Goal: Task Accomplishment & Management: Complete application form

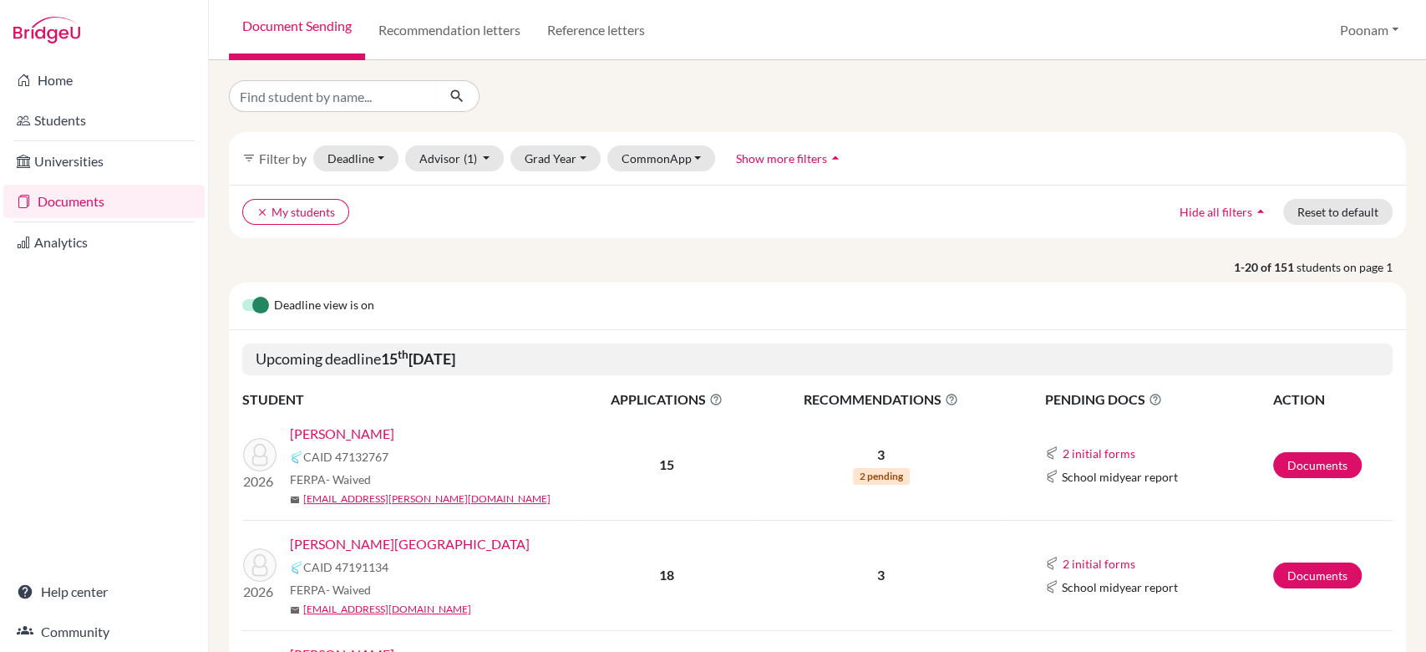
scroll to position [258, 0]
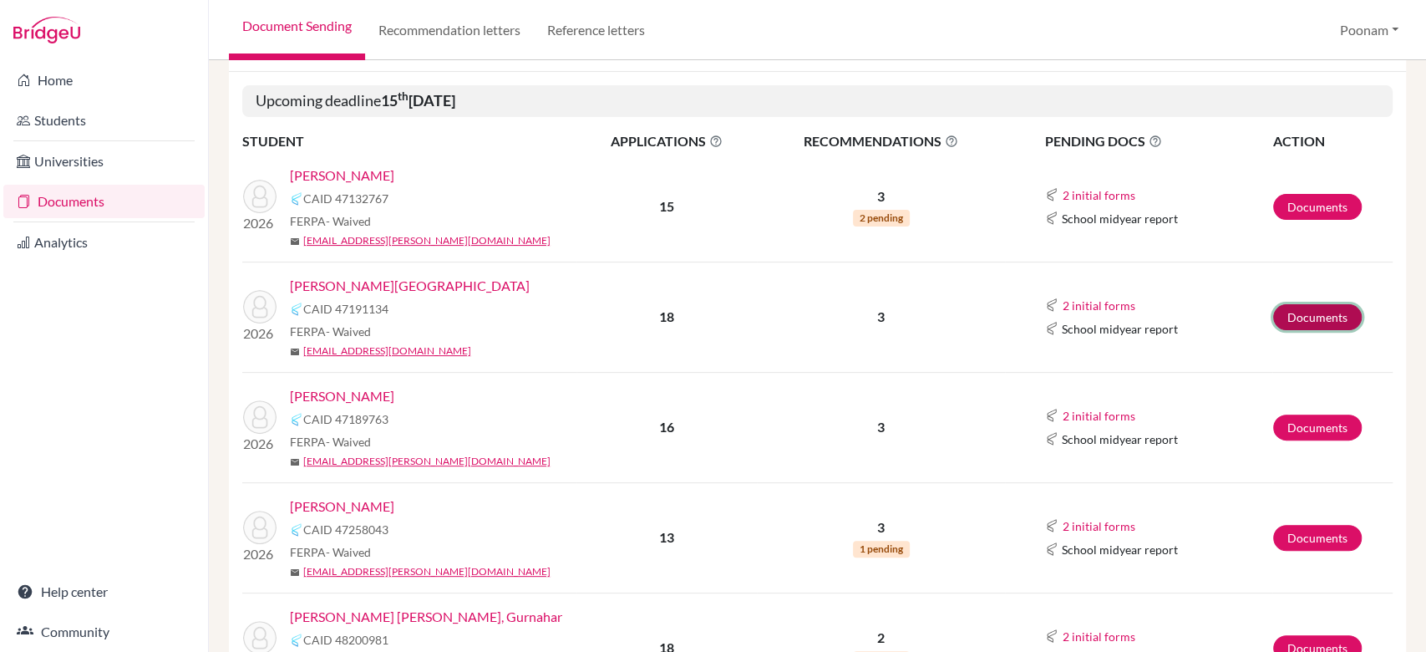
click at [1279, 317] on link "Documents" at bounding box center [1317, 317] width 89 height 26
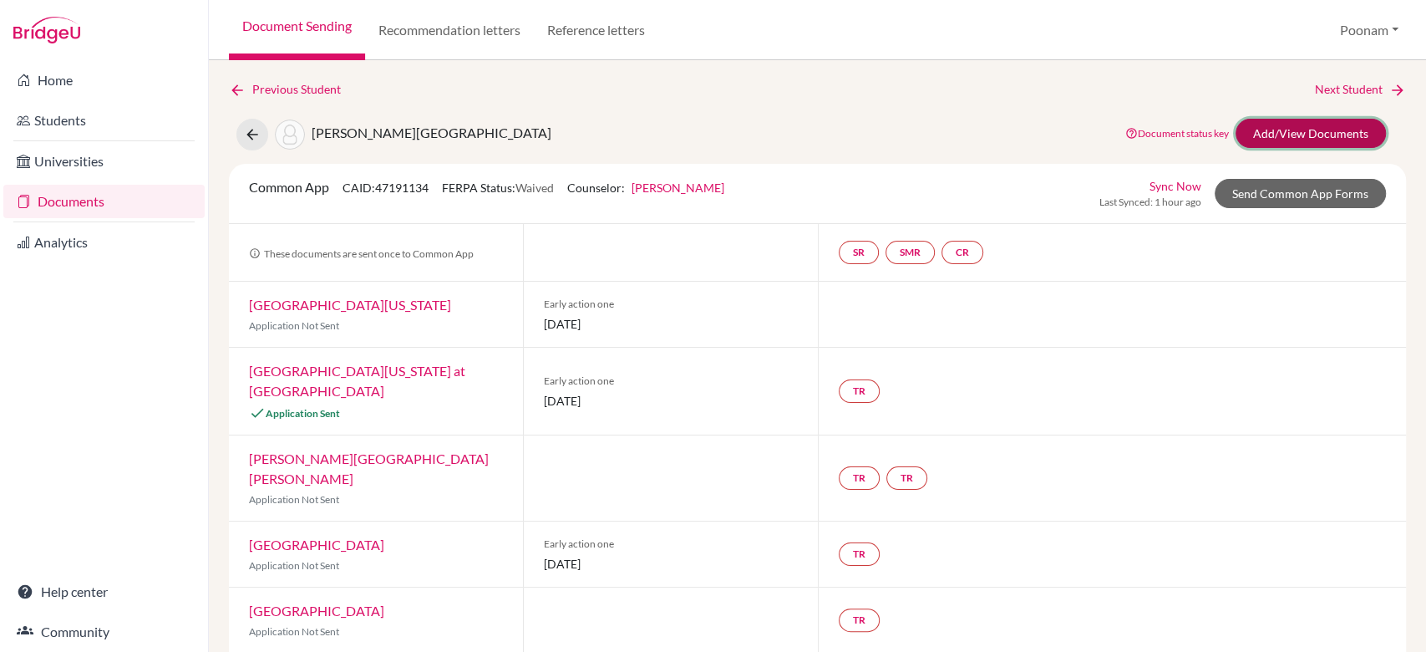
click at [1317, 132] on link "Add/View Documents" at bounding box center [1311, 133] width 150 height 29
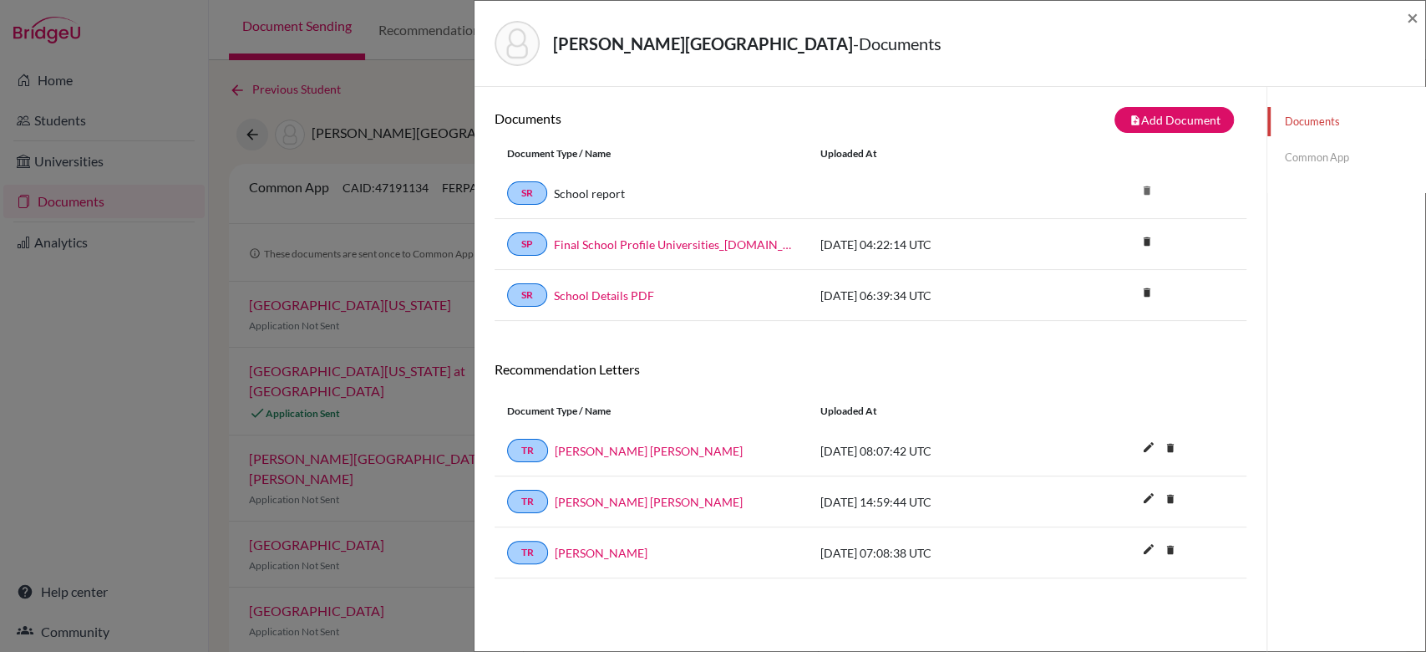
click at [1167, 105] on div "Documents note_add Add Document Document type Change explanation for Common App…" at bounding box center [871, 413] width 792 height 652
click at [1160, 113] on button "note_add Add Document" at bounding box center [1174, 120] width 119 height 26
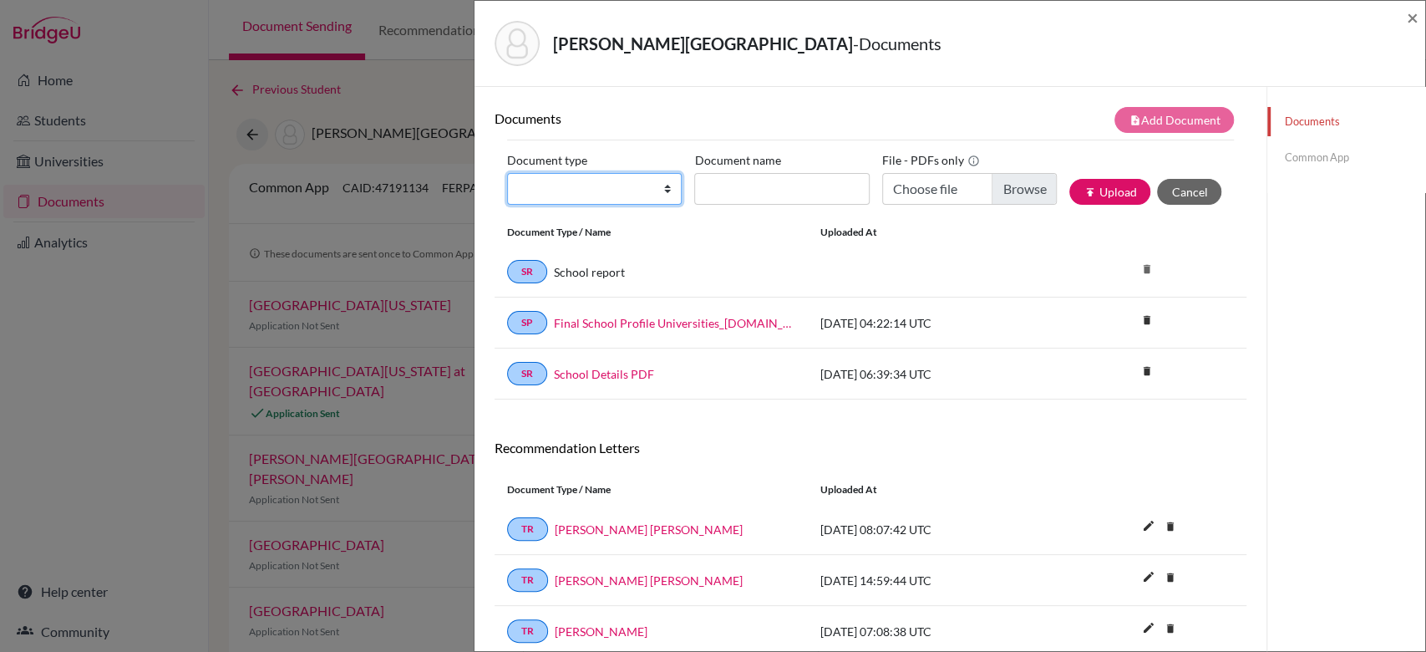
click at [624, 184] on select "Change explanation for Common App reports Counselor recommendation Internationa…" at bounding box center [594, 189] width 175 height 32
select select "2"
click at [507, 173] on select "Change explanation for Common App reports Counselor recommendation Internationa…" at bounding box center [594, 189] width 175 height 32
click at [795, 186] on input "Document name" at bounding box center [781, 189] width 175 height 32
type input "Transcript Initial"
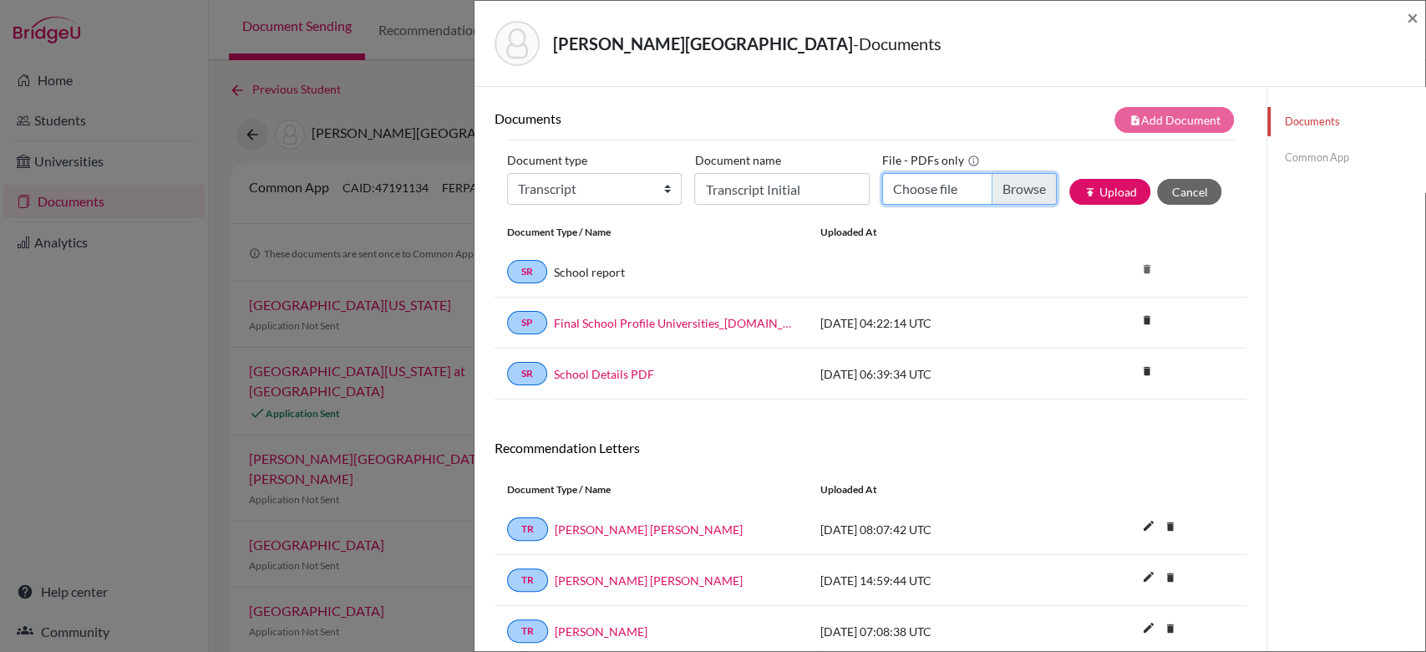
click at [1010, 196] on input "Choose file" at bounding box center [969, 189] width 175 height 32
type input "C:\fakepath\Naihsa Transcript_inital.pdf"
click at [1104, 193] on button "publish Upload" at bounding box center [1109, 192] width 81 height 26
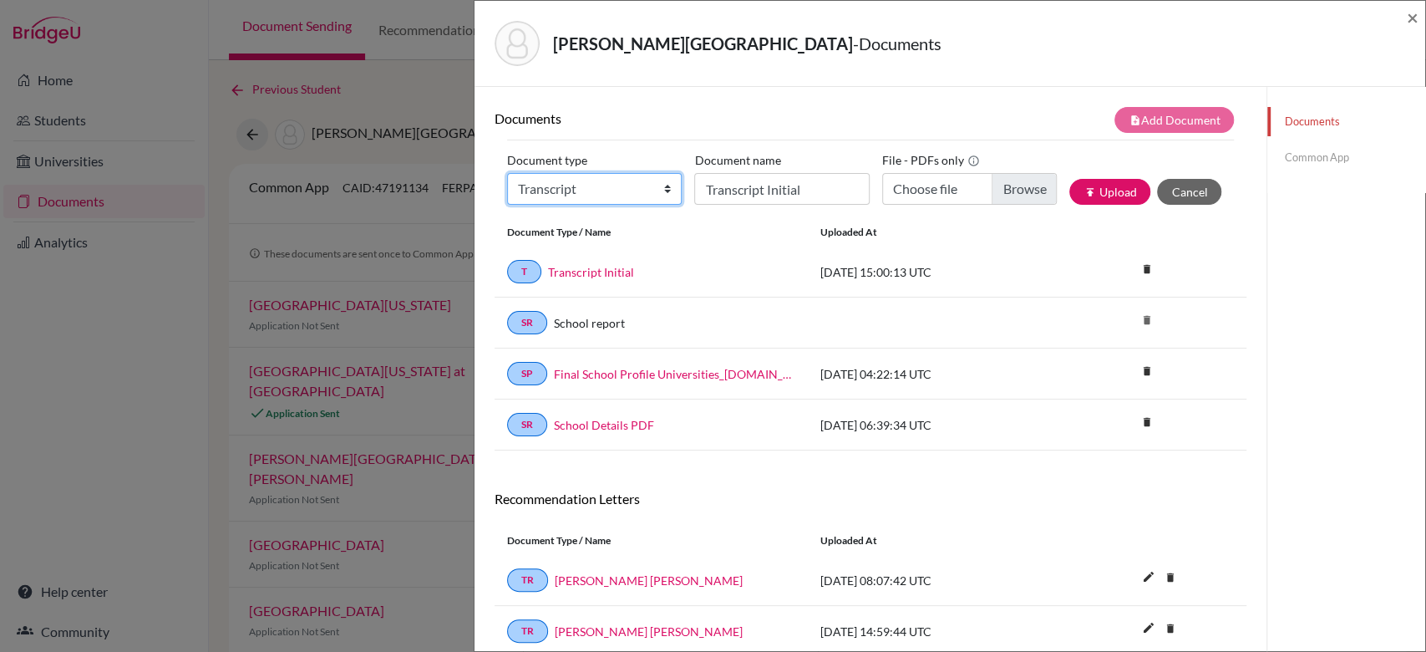
click at [622, 193] on select "Change explanation for Common App reports Counselor recommendation Internationa…" at bounding box center [594, 189] width 175 height 32
select select "2"
click at [507, 173] on select "Change explanation for Common App reports Counselor recommendation Internationa…" at bounding box center [594, 189] width 175 height 32
click at [770, 200] on input "Transcript Initial" at bounding box center [781, 189] width 175 height 32
type input "Grade 11 AS"
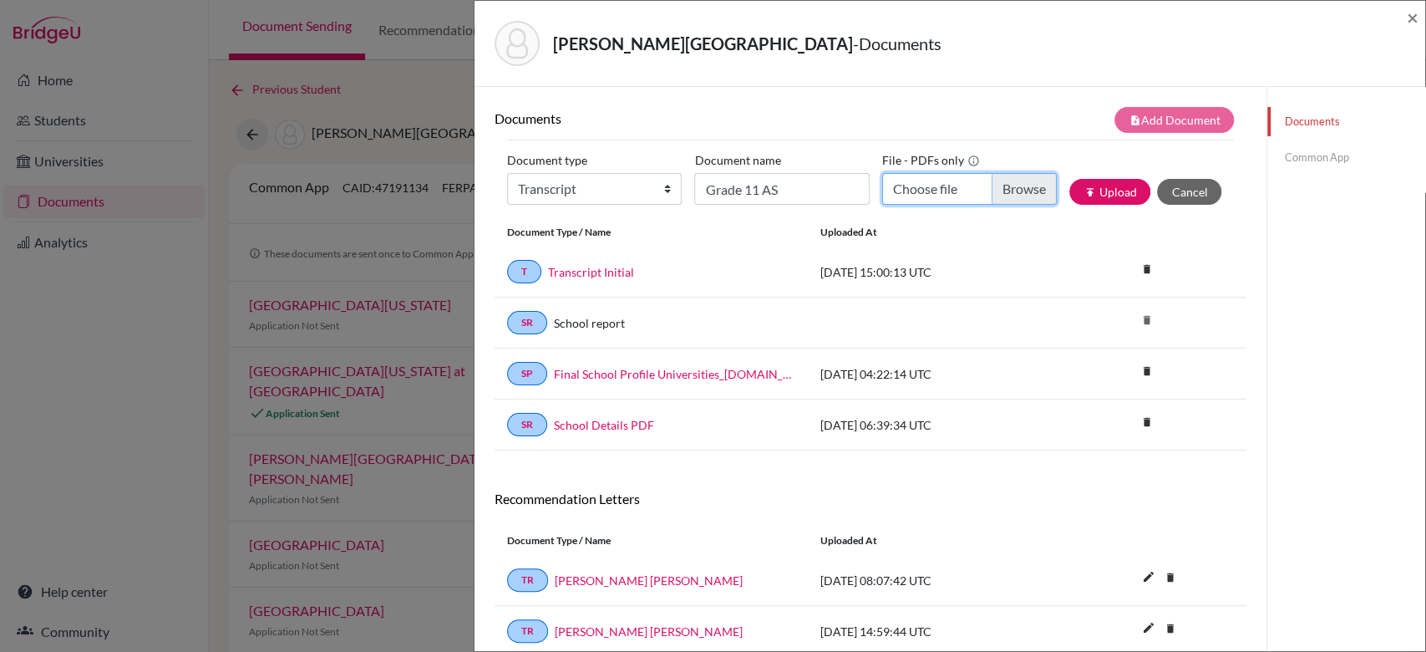
click at [1013, 188] on input "Choose file" at bounding box center [969, 189] width 175 height 32
type input "C:\fakepath\NKR AS Level .pdf"
click at [1071, 199] on button "publish Upload" at bounding box center [1109, 192] width 81 height 26
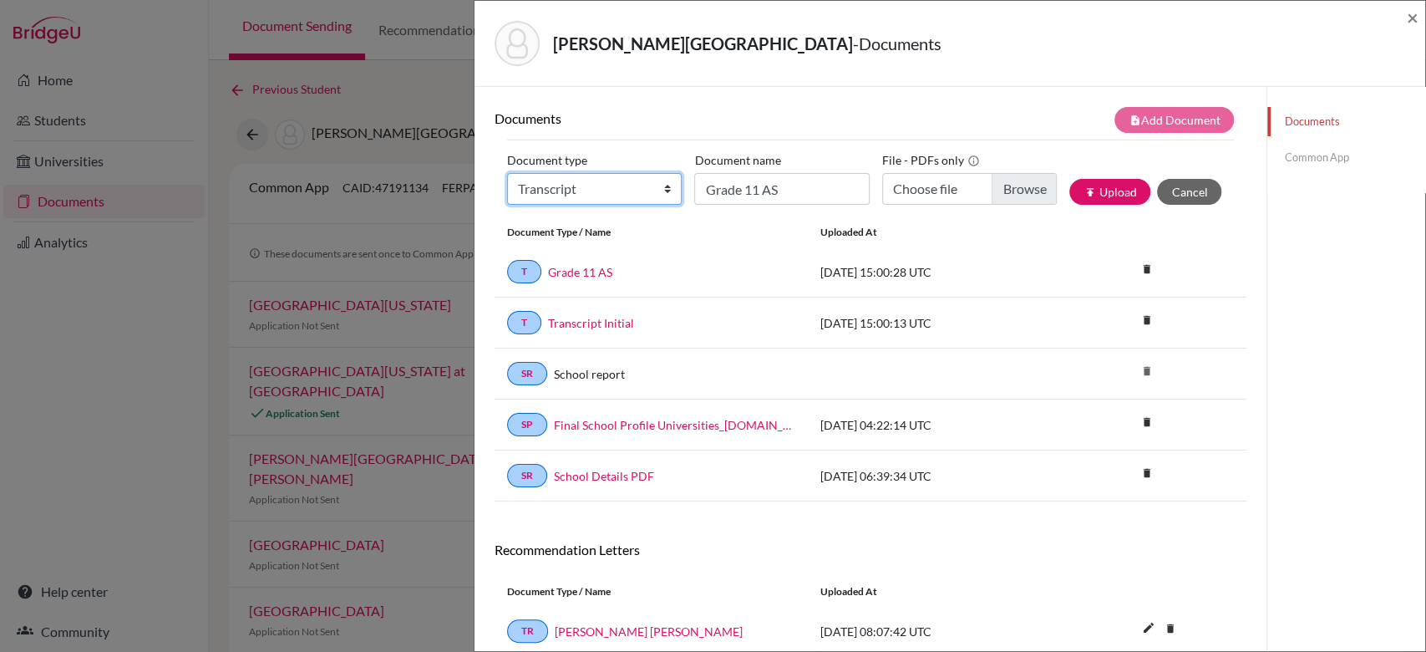
click at [640, 200] on select "Change explanation for Common App reports Counselor recommendation Internationa…" at bounding box center [594, 189] width 175 height 32
select select "2"
click at [507, 173] on select "Change explanation for Common App reports Counselor recommendation Internationa…" at bounding box center [594, 189] width 175 height 32
click at [760, 190] on input "Grade 11 AS" at bounding box center [781, 189] width 175 height 32
type input "Grade 10 IGCSE"
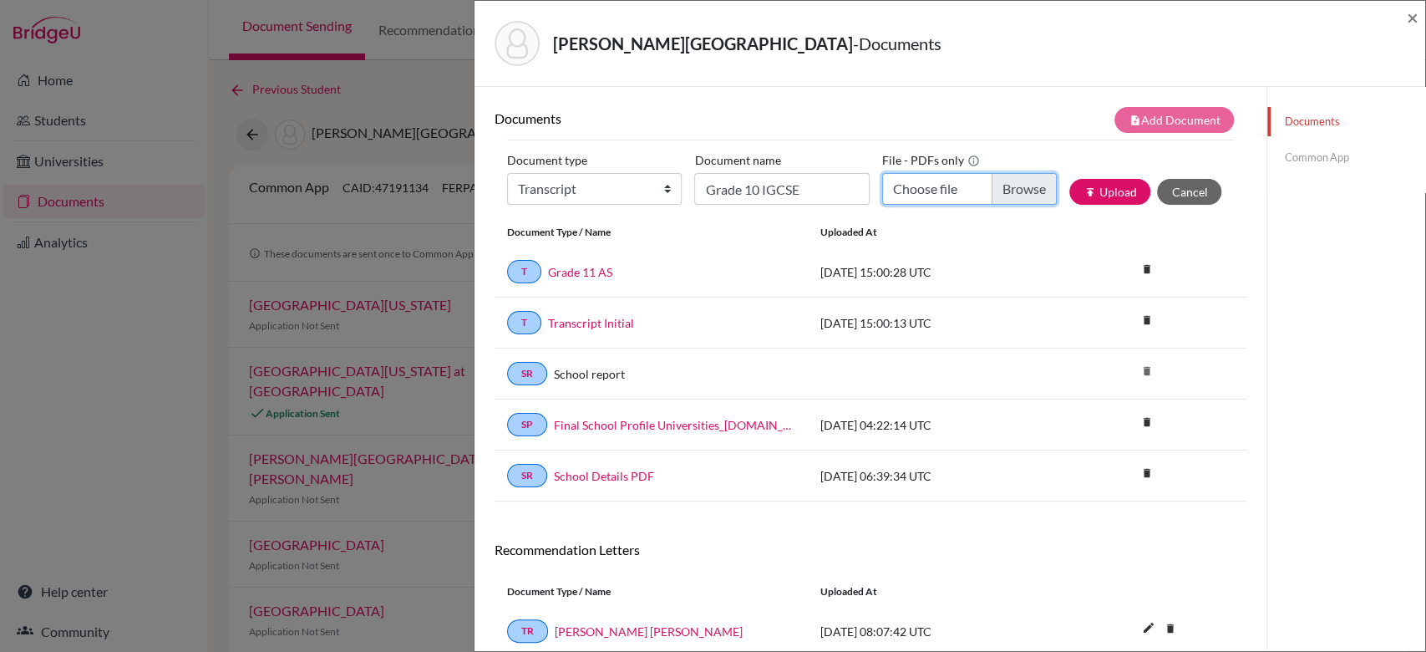
click at [1007, 190] on input "Choose file" at bounding box center [969, 189] width 175 height 32
type input "C:\fakepath\Naisha IGCSE.pdf"
click at [1091, 204] on button "publish Upload" at bounding box center [1109, 192] width 81 height 26
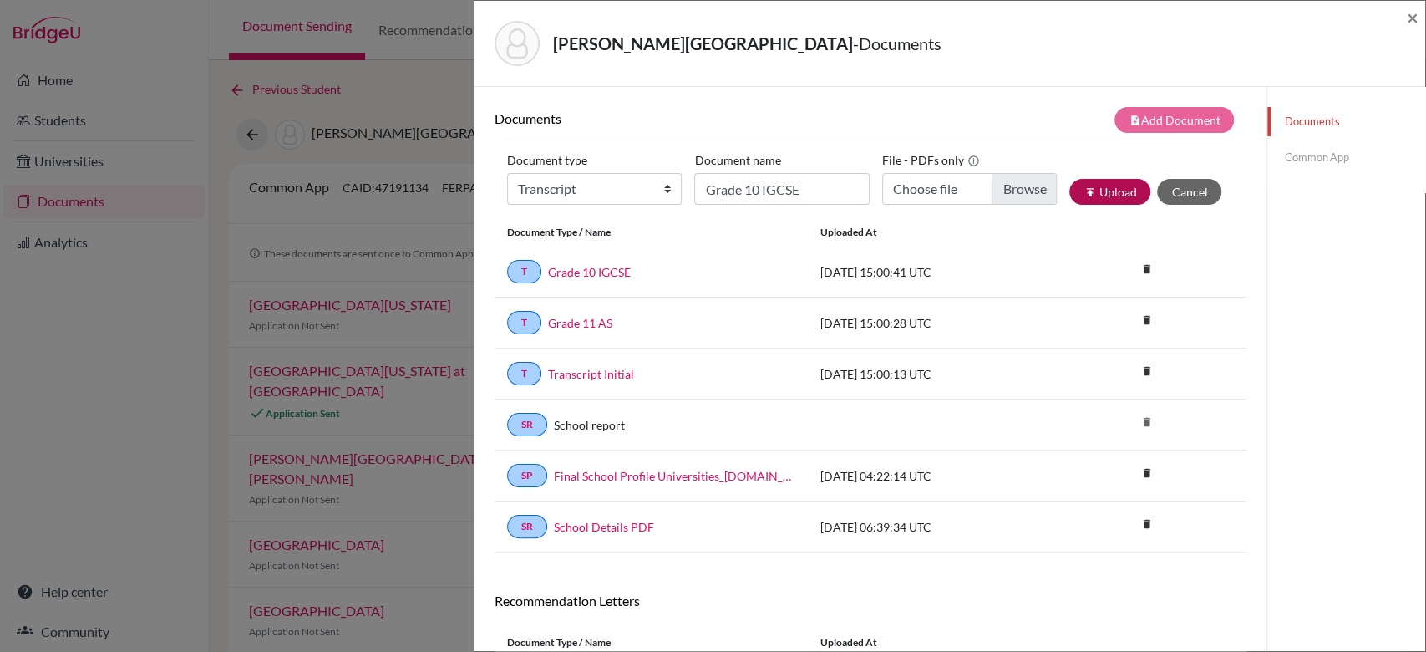
scroll to position [216, 0]
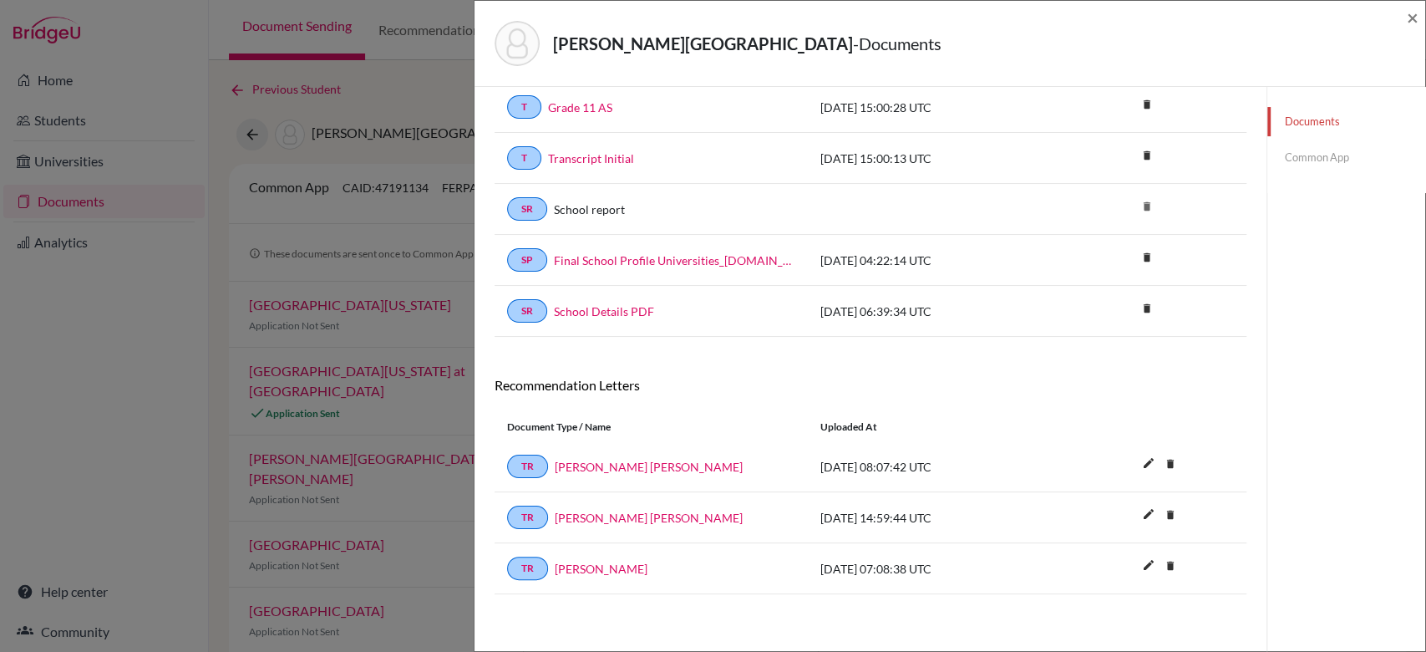
click at [1299, 147] on link "Common App" at bounding box center [1346, 157] width 158 height 29
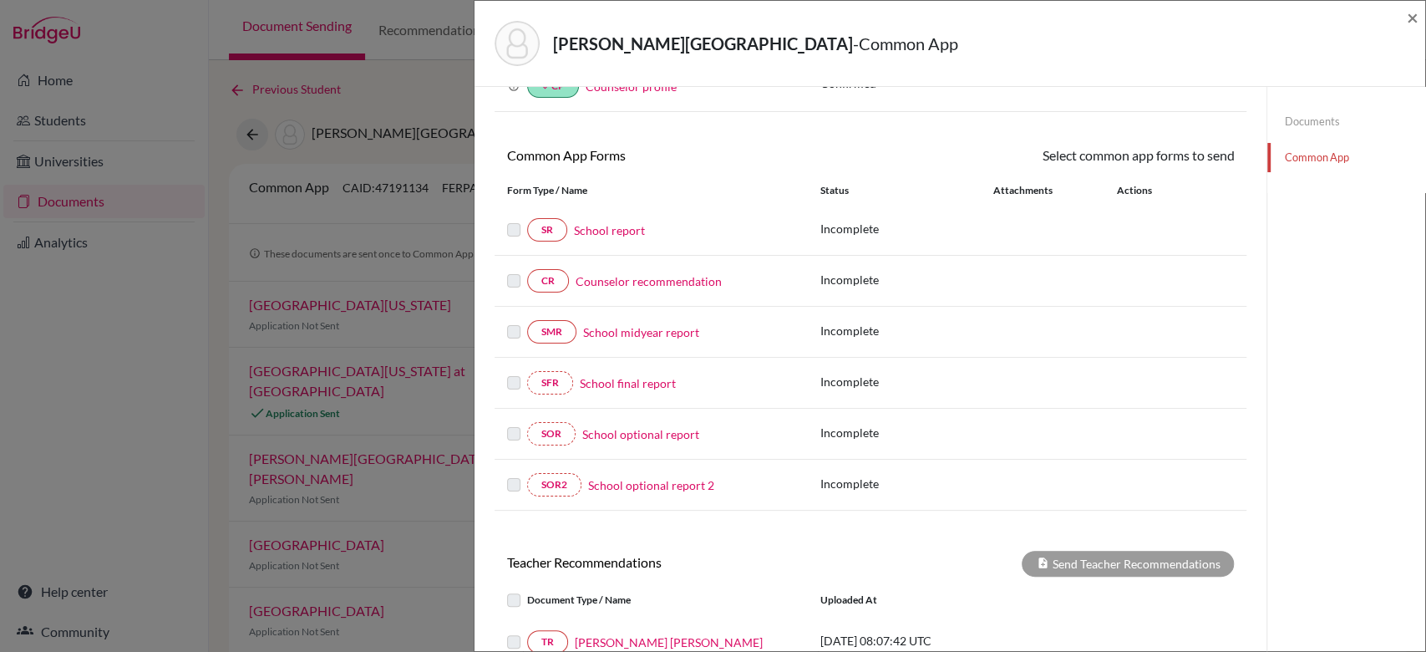
scroll to position [102, 0]
click at [608, 231] on link "School report" at bounding box center [609, 232] width 71 height 18
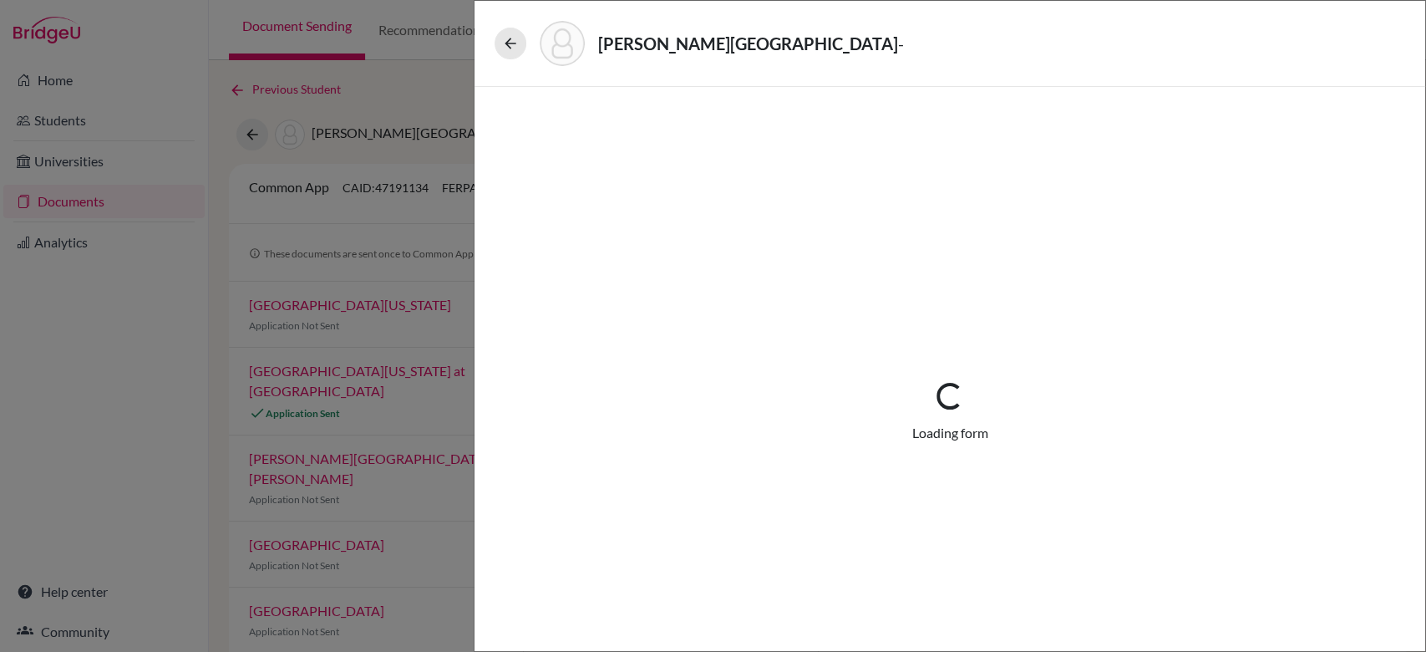
select select "4"
select select "0"
select select "1"
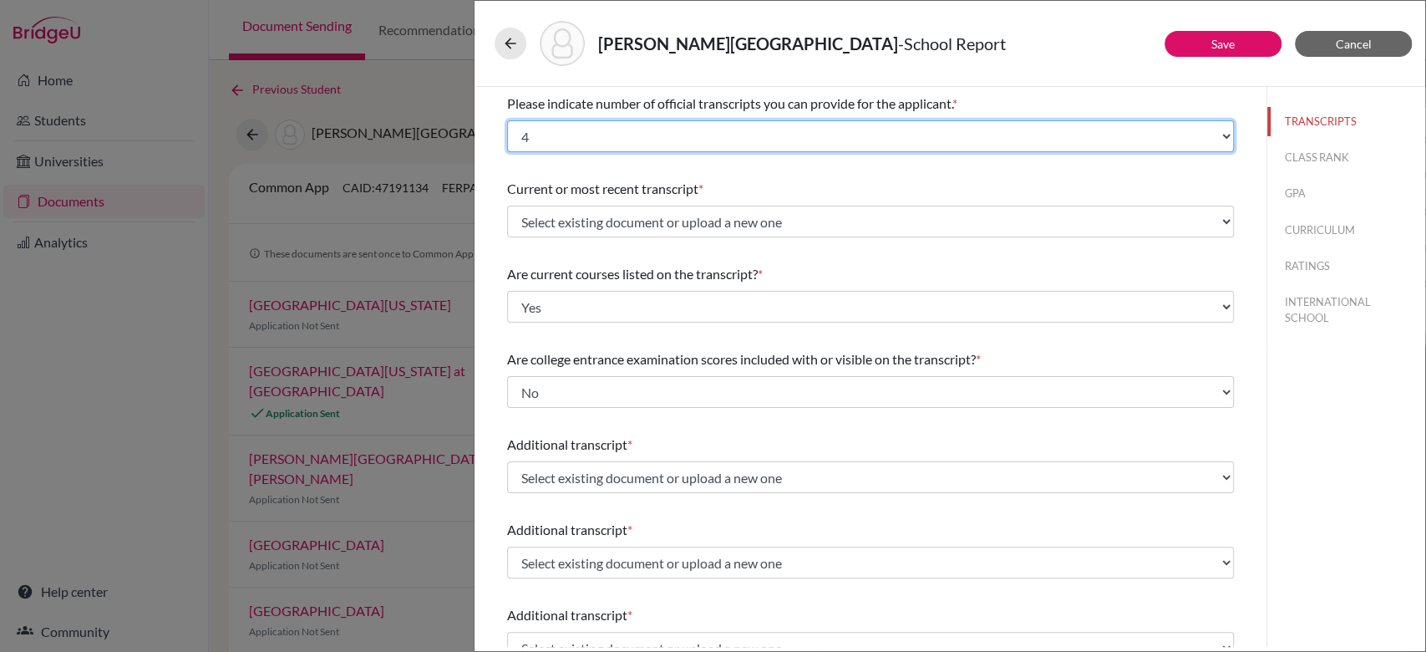
click at [709, 143] on select "Select... 1 2 3 4" at bounding box center [870, 136] width 727 height 32
select select "3"
click at [507, 120] on select "Select... 1 2 3 4" at bounding box center [870, 136] width 727 height 32
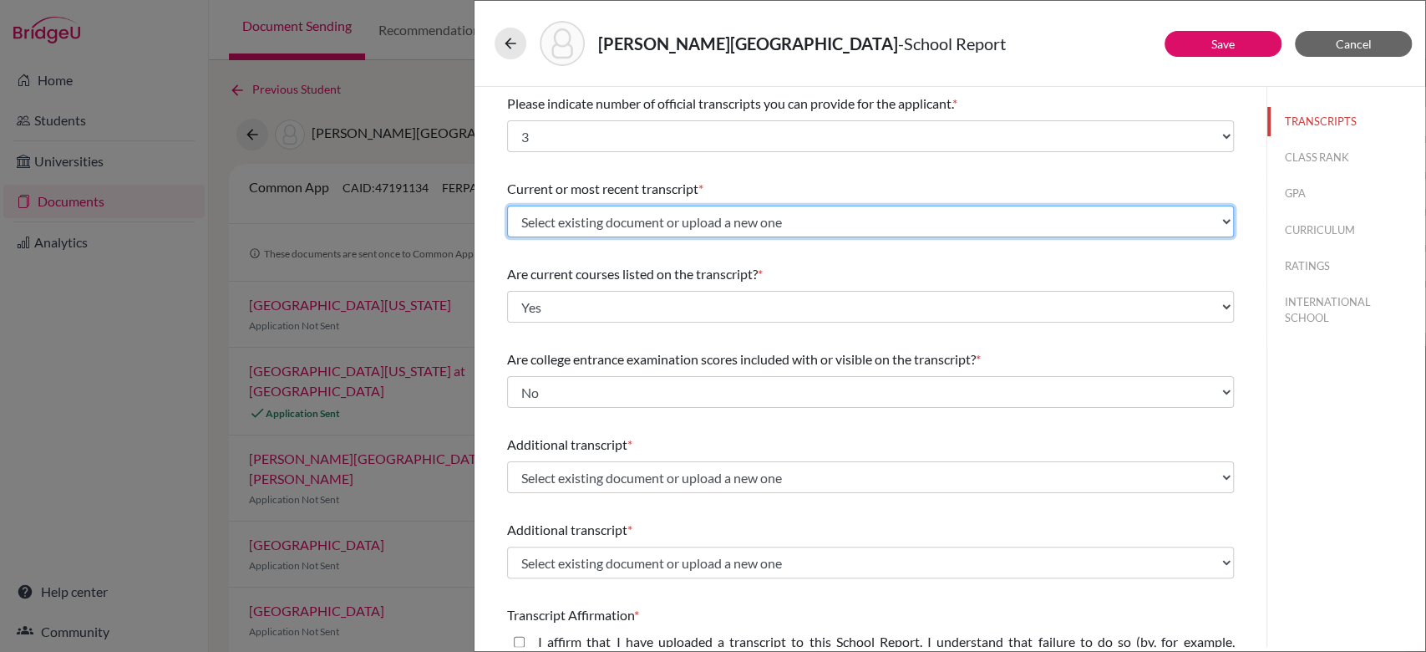
click at [614, 232] on select "Select existing document or upload a new one Grade 11 AS Transcript Initial Gra…" at bounding box center [870, 222] width 727 height 32
select select "689427"
click at [507, 206] on select "Select existing document or upload a new one Grade 11 AS Transcript Initial Gra…" at bounding box center [870, 222] width 727 height 32
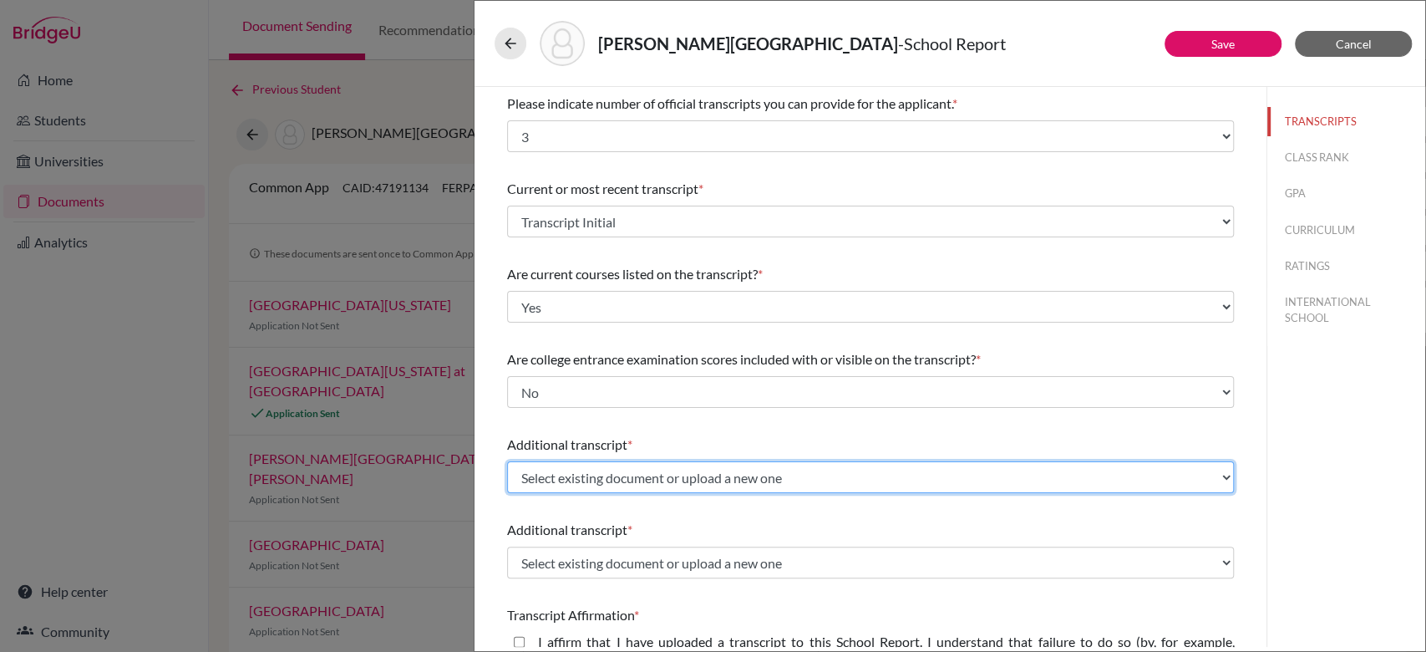
click at [604, 480] on select "Select existing document or upload a new one Grade 11 AS Transcript Initial Gra…" at bounding box center [870, 477] width 727 height 32
select select "689429"
click at [507, 461] on select "Select existing document or upload a new one Grade 11 AS Transcript Initial Gra…" at bounding box center [870, 477] width 727 height 32
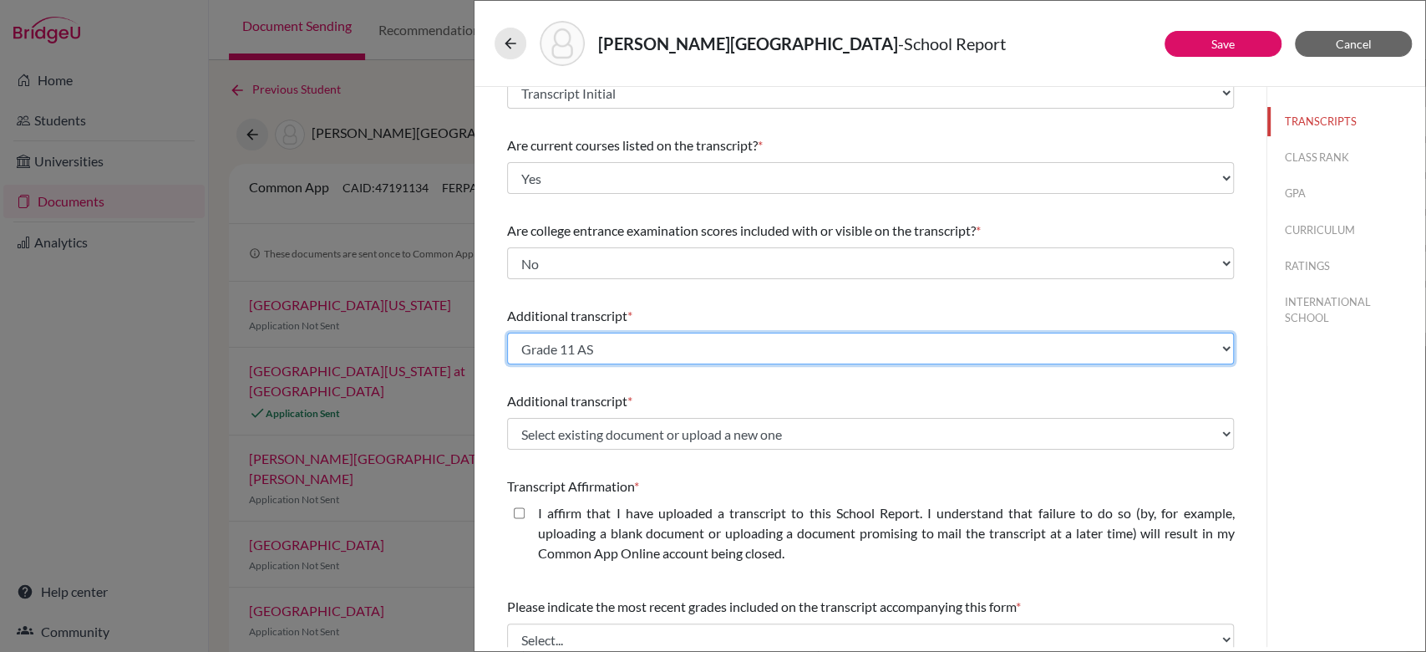
scroll to position [134, 0]
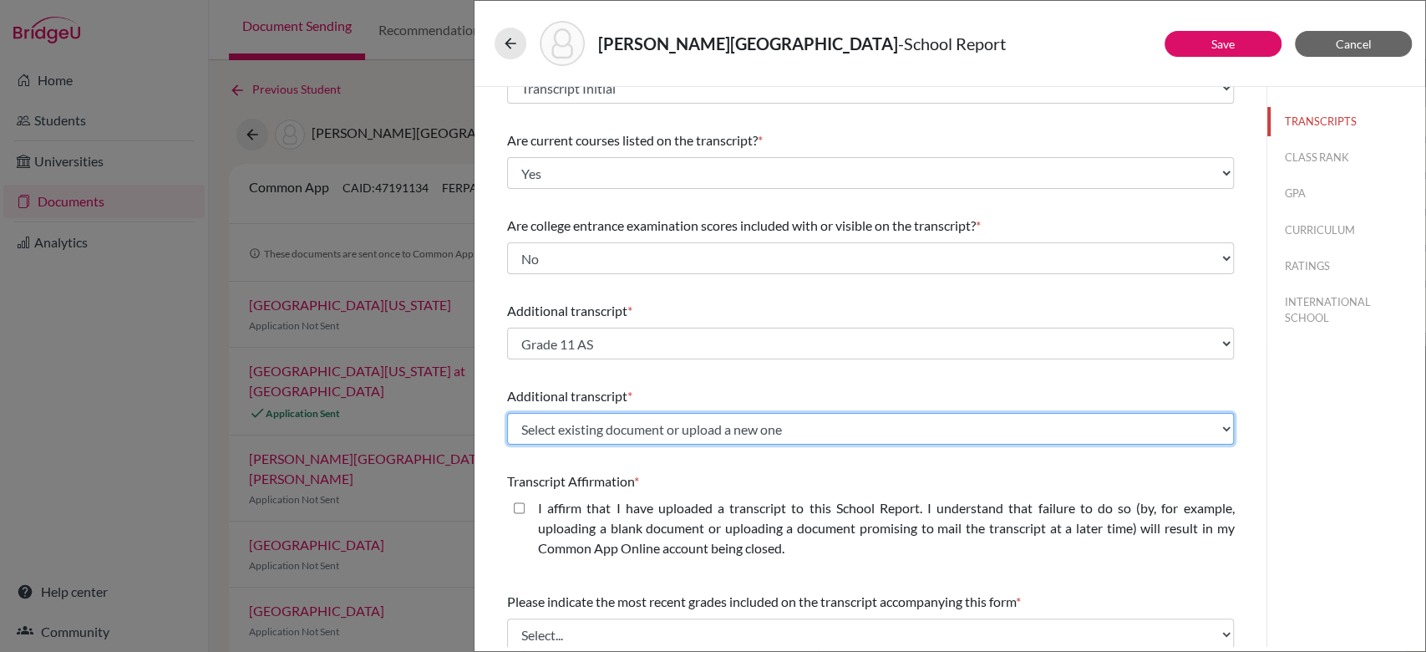
drag, startPoint x: 622, startPoint y: 413, endPoint x: 592, endPoint y: 531, distance: 122.2
click at [592, 531] on div "Please indicate number of official transcripts you can provide for the applican…" at bounding box center [870, 398] width 727 height 891
select select "689430"
click at [507, 413] on select "Select existing document or upload a new one Grade 11 AS Transcript Initial Gra…" at bounding box center [870, 429] width 727 height 32
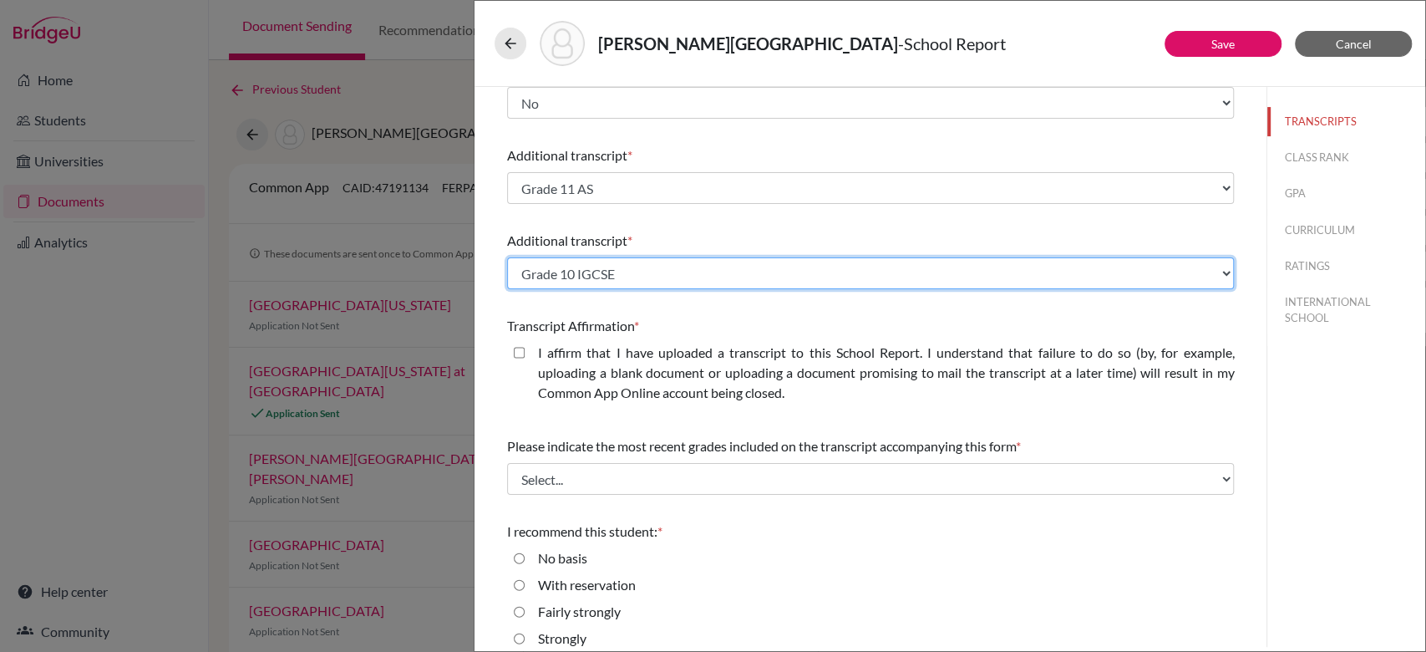
scroll to position [330, 0]
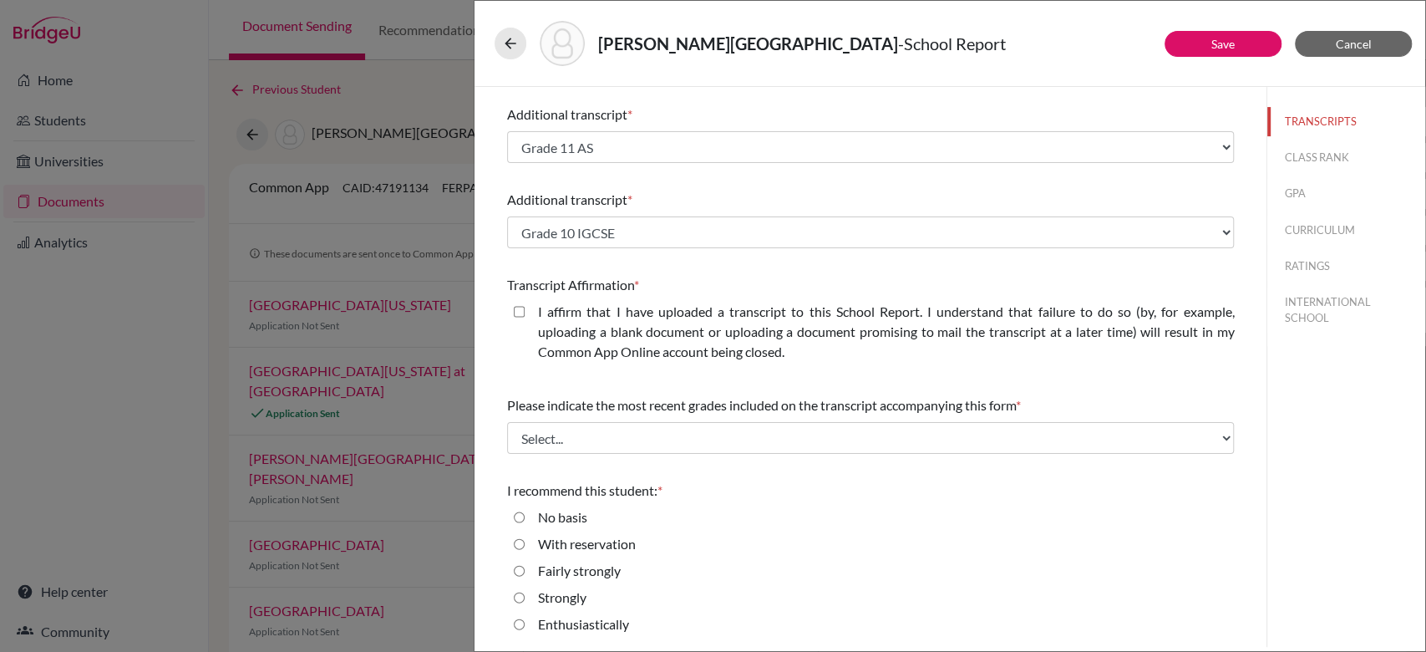
click at [521, 311] on closed\ "I affirm that I have uploaded a transcript to this School Report. I understand …" at bounding box center [519, 312] width 11 height 20
checkbox closed\ "true"
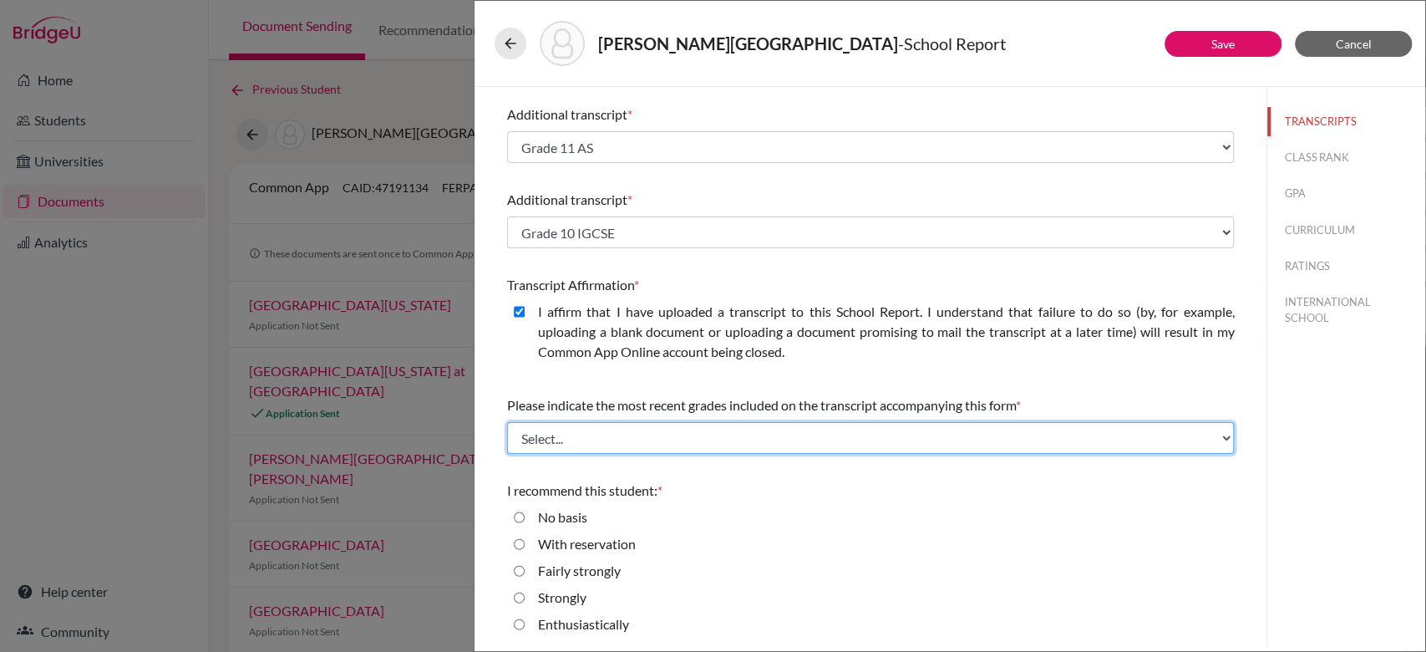
click at [627, 429] on select "Select... Final junior year grades 1st Quarter senior year grades 2nd Quarter/1…" at bounding box center [870, 438] width 727 height 32
select select "1"
click at [507, 422] on select "Select... Final junior year grades 1st Quarter senior year grades 2nd Quarter/1…" at bounding box center [870, 438] width 727 height 32
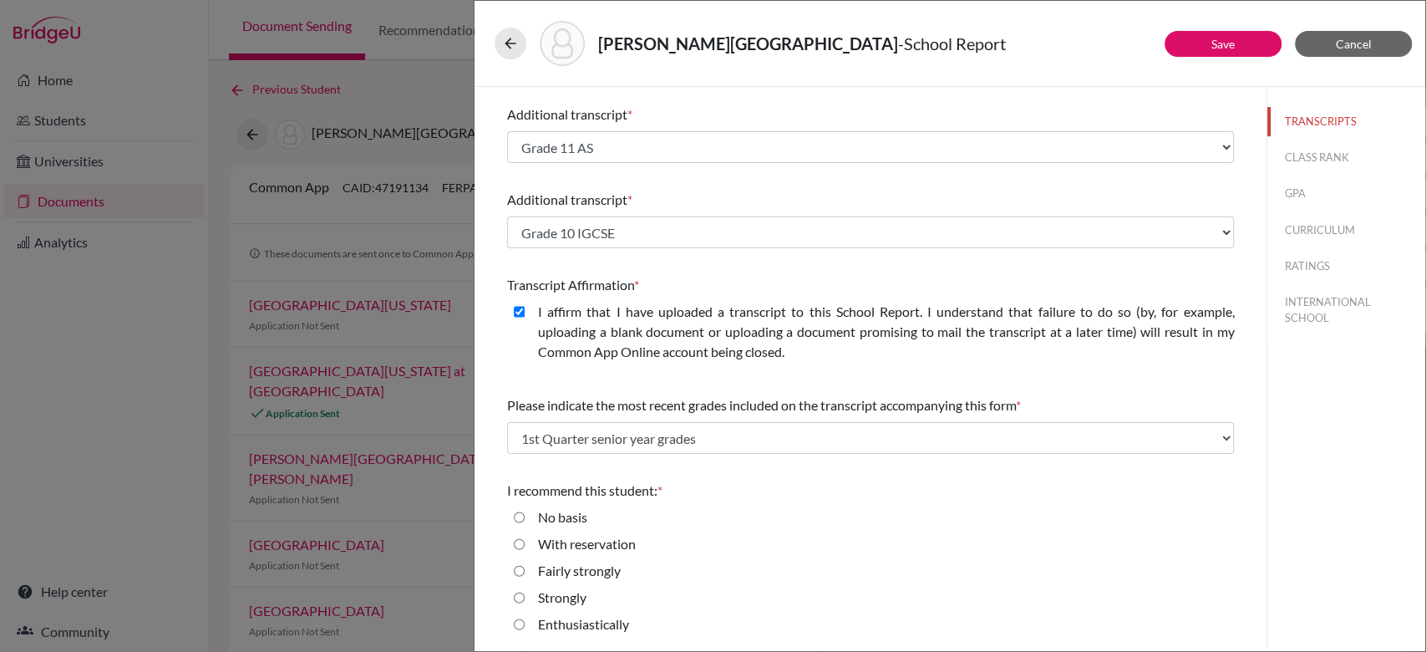
click at [548, 619] on label "Enthusiastically" at bounding box center [583, 624] width 91 height 20
click at [525, 619] on input "Enthusiastically" at bounding box center [519, 624] width 11 height 20
radio input "true"
click at [1318, 160] on button "CLASS RANK" at bounding box center [1346, 157] width 158 height 29
select select "5"
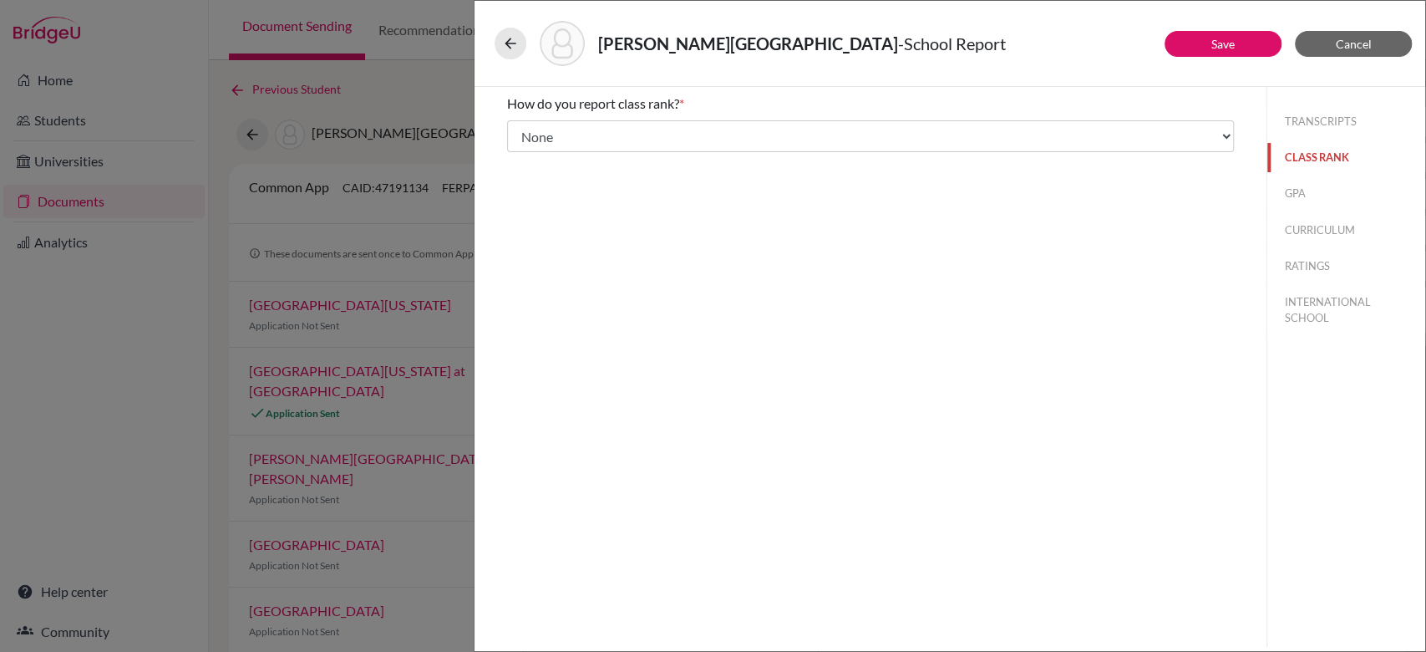
scroll to position [0, 0]
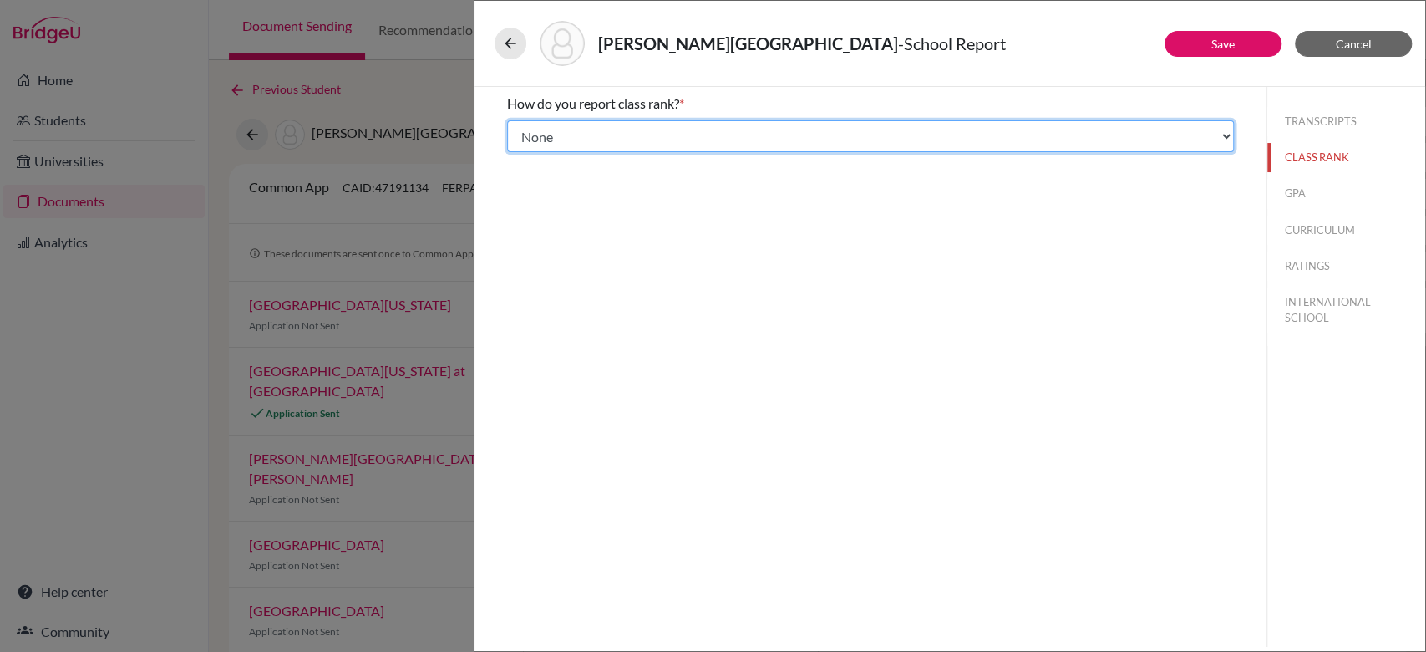
click at [775, 144] on select "Select... Exact Decile Quintile Quartile None" at bounding box center [870, 136] width 727 height 32
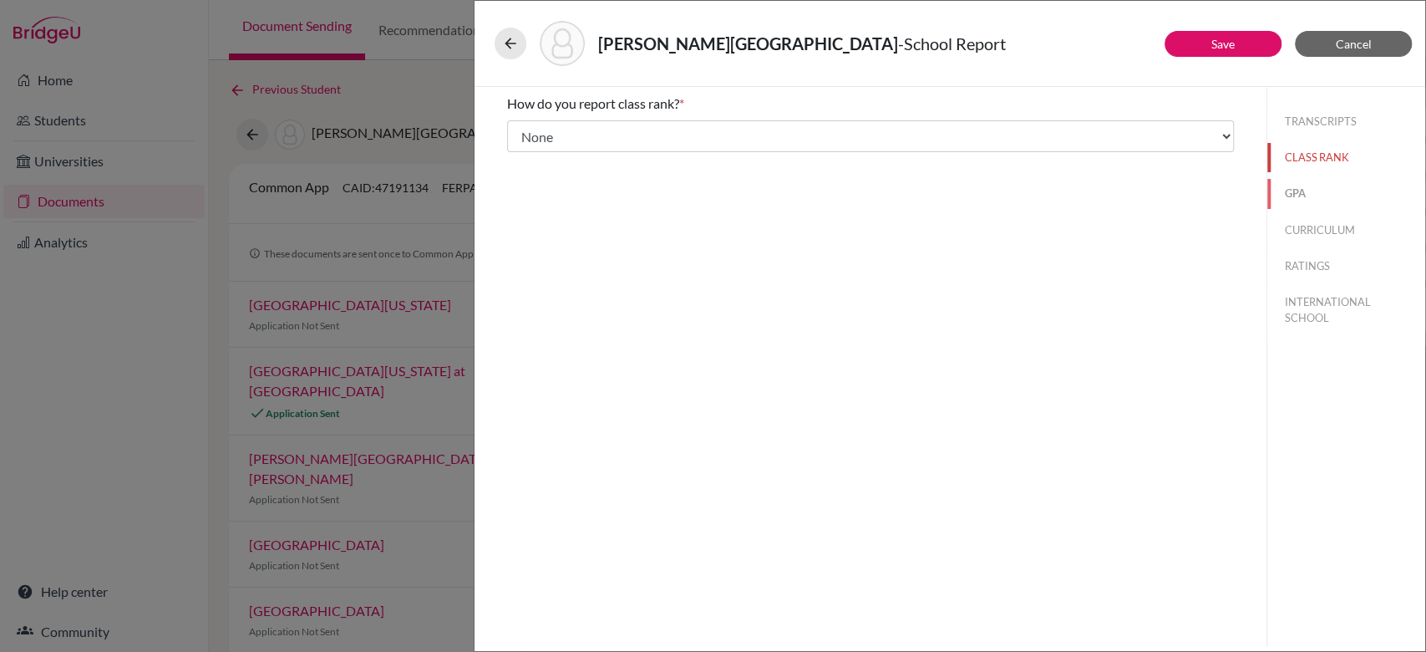
click at [1304, 187] on button "GPA" at bounding box center [1346, 193] width 158 height 29
click at [1306, 229] on button "CURRICULUM" at bounding box center [1346, 230] width 158 height 29
select select "4"
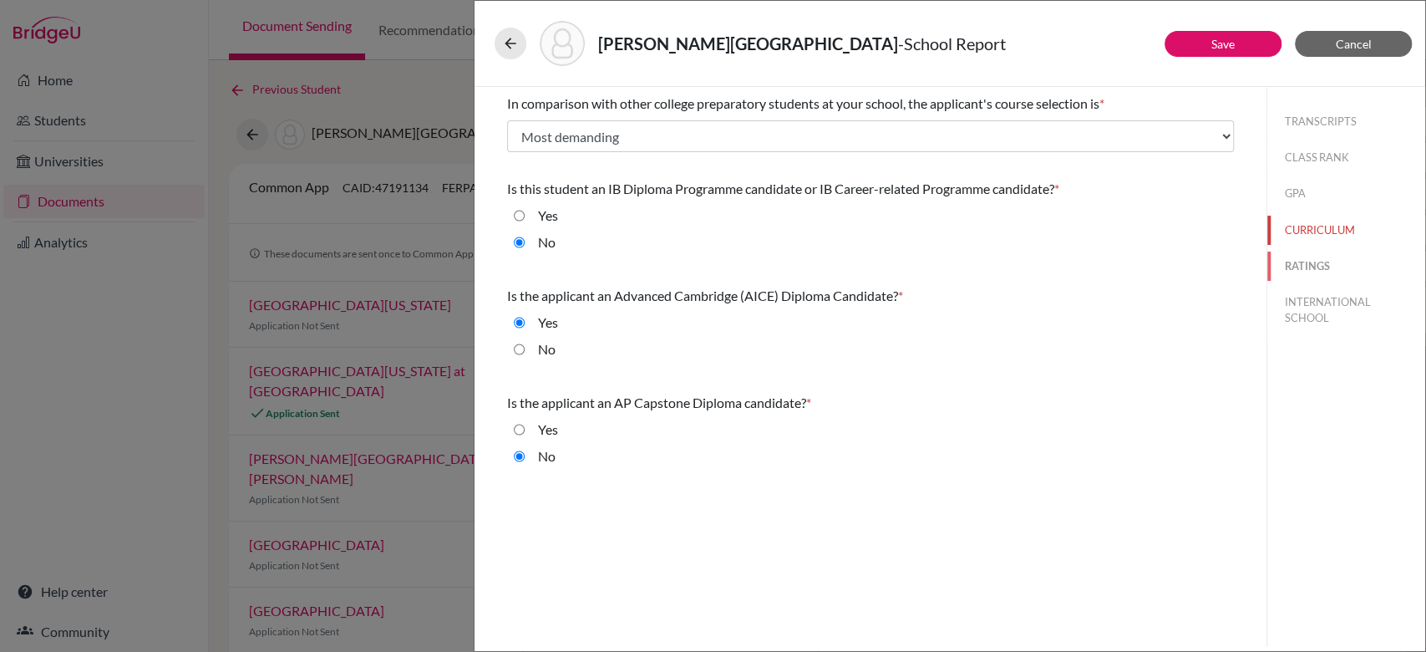
click at [1306, 263] on button "RATINGS" at bounding box center [1346, 265] width 158 height 29
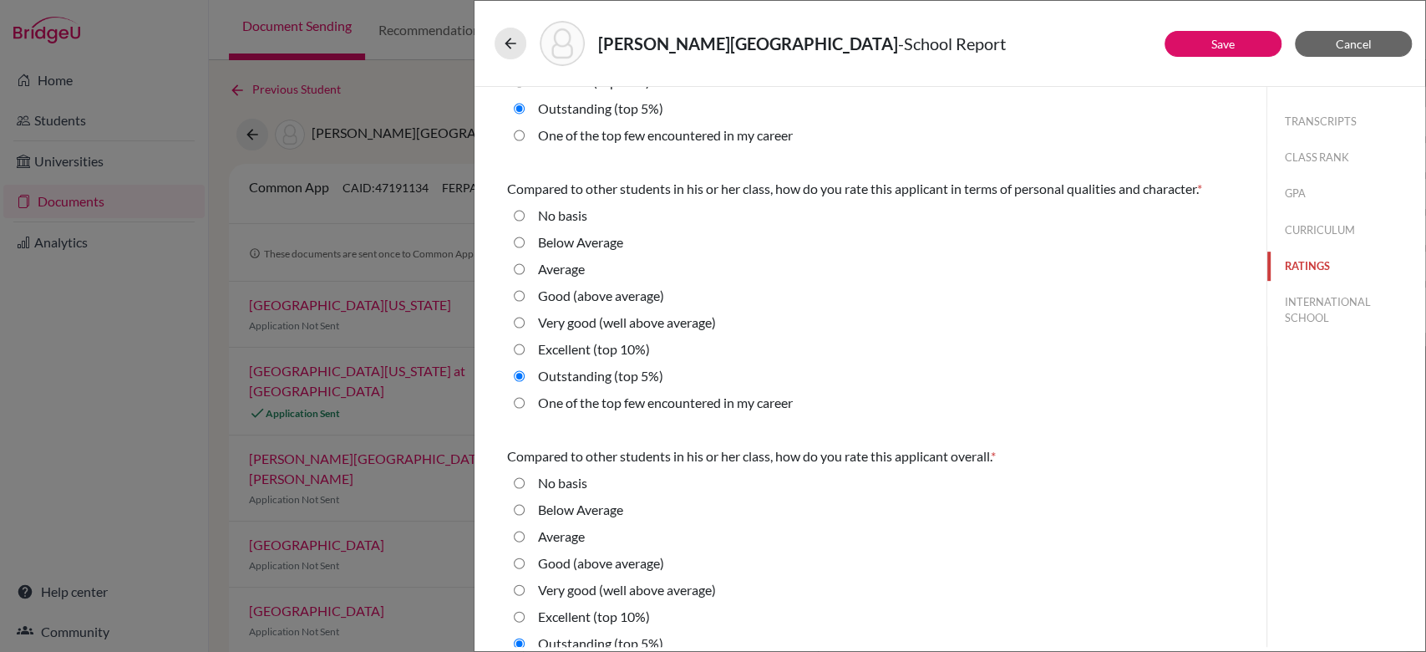
scroll to position [516, 0]
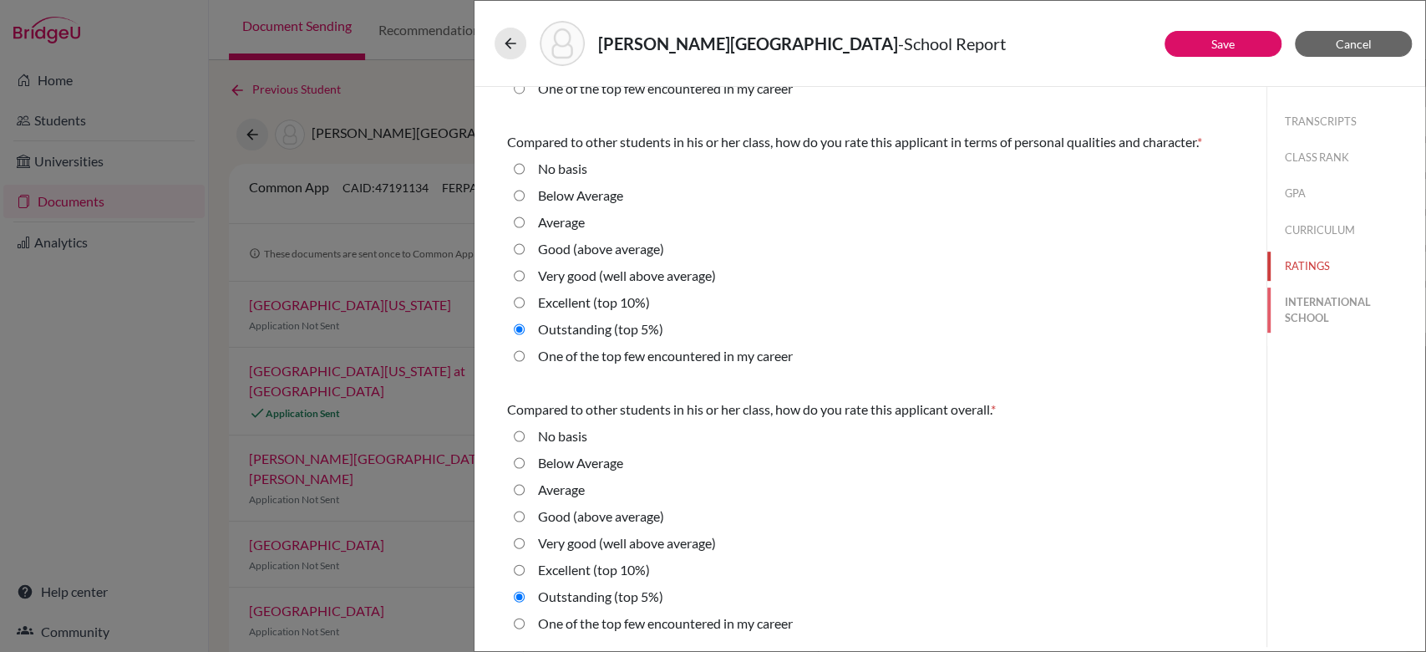
click at [1277, 304] on button "INTERNATIONAL SCHOOL" at bounding box center [1346, 309] width 158 height 45
radio basis "true"
radio Average "true"
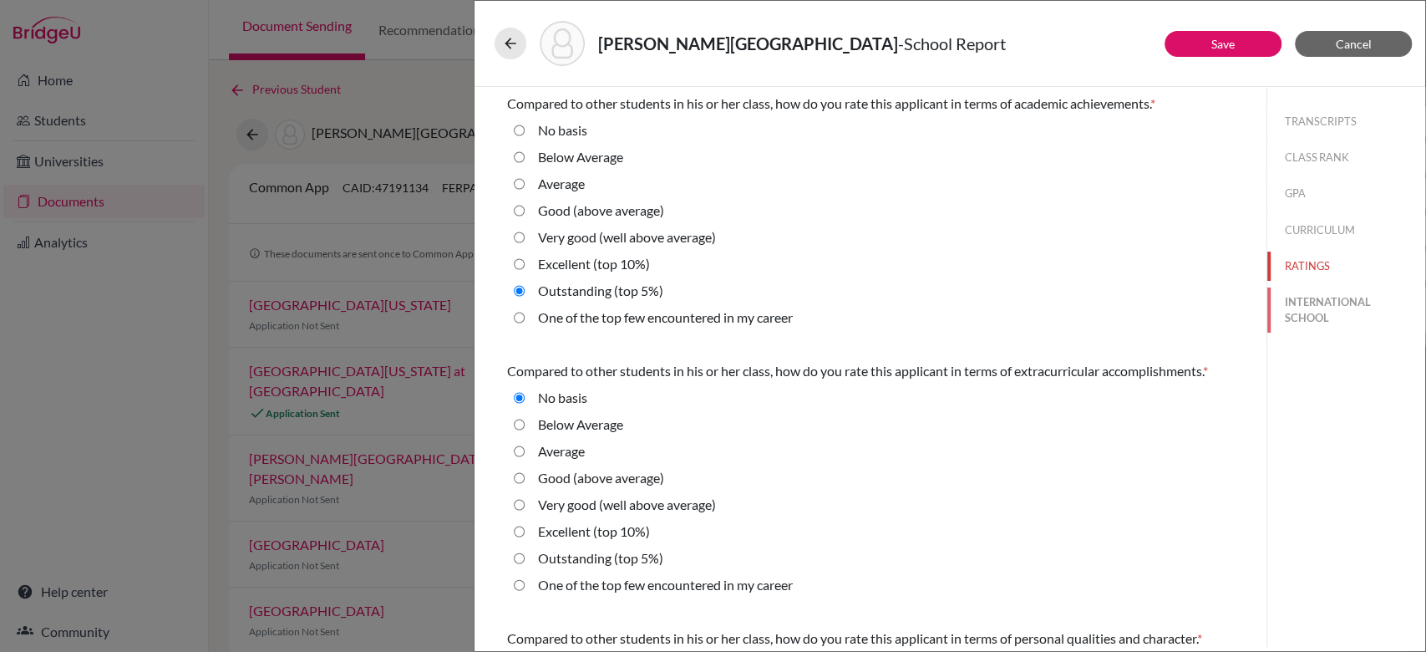
select select "14"
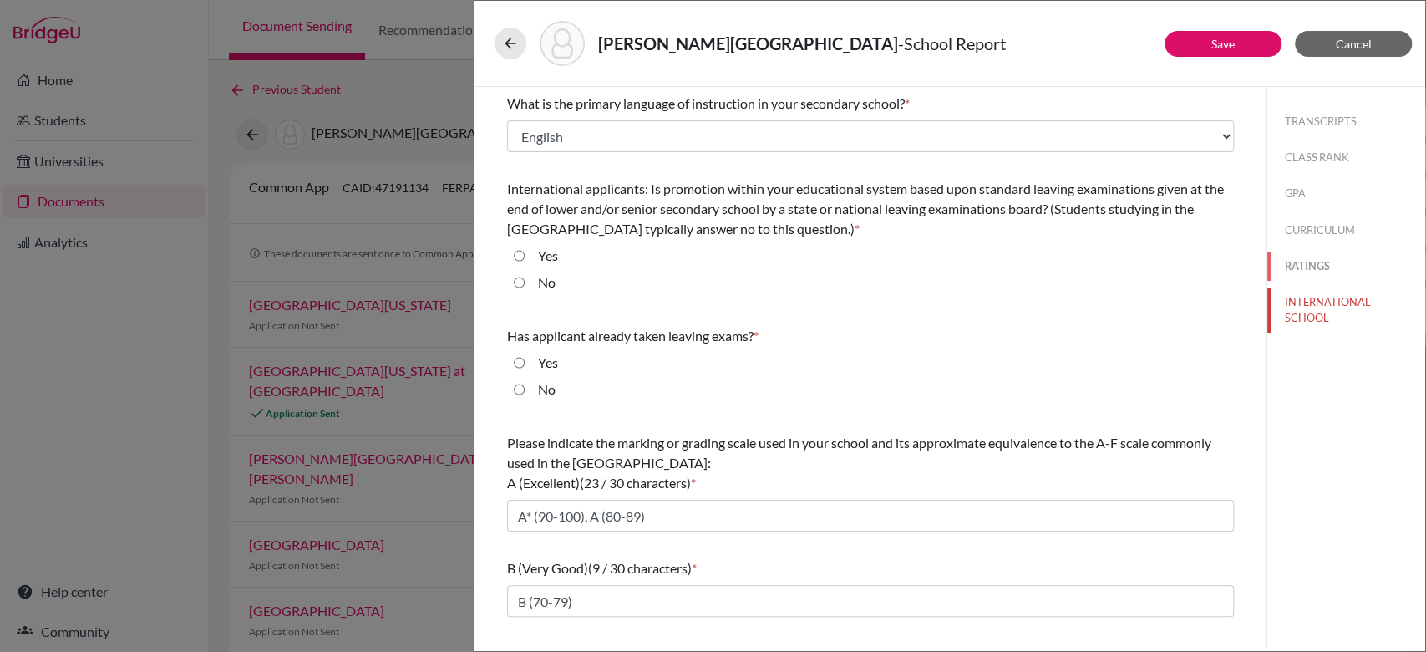
click at [1283, 268] on button "RATINGS" at bounding box center [1346, 265] width 158 height 29
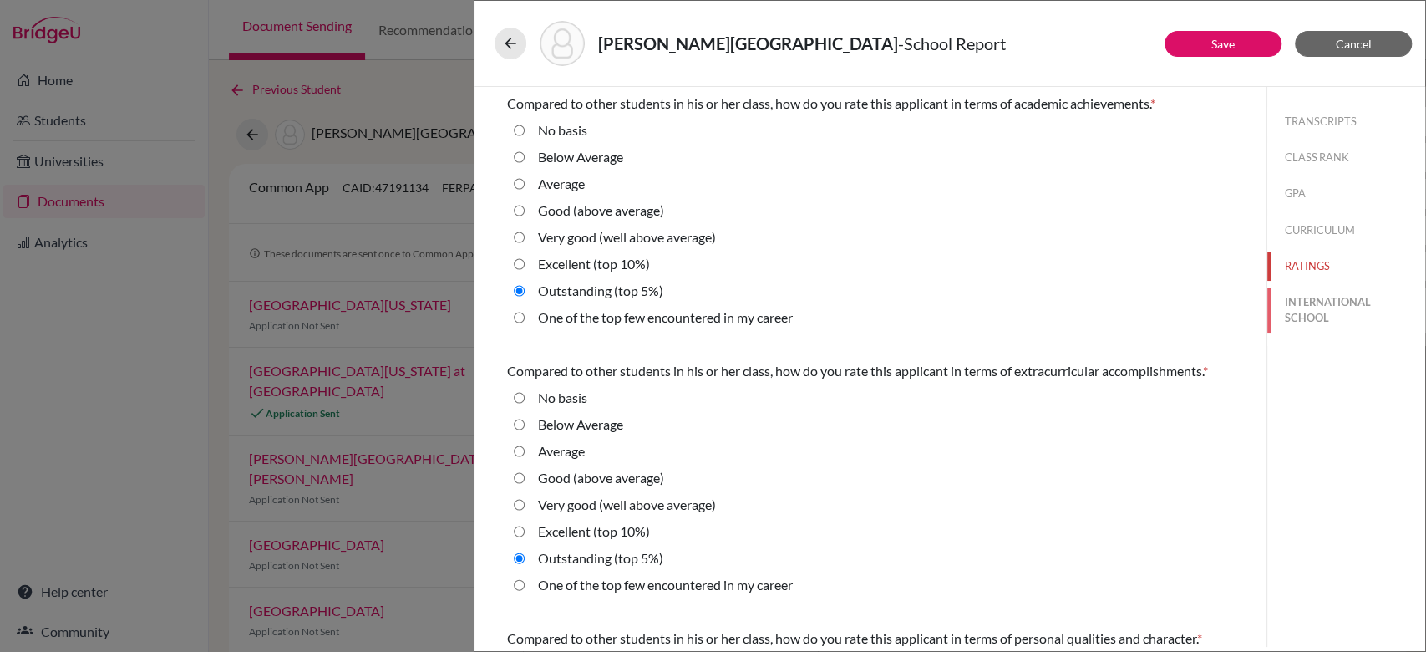
click at [1310, 297] on button "INTERNATIONAL SCHOOL" at bounding box center [1346, 309] width 158 height 45
select select "14"
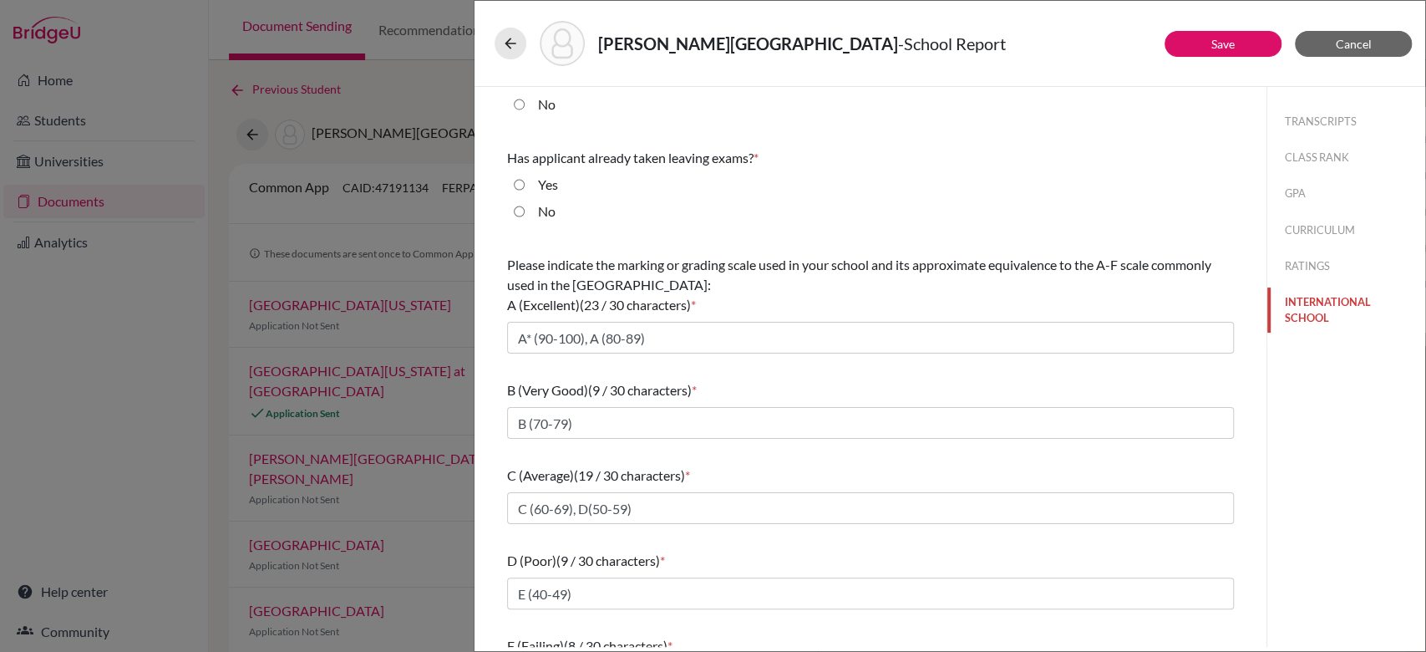
scroll to position [231, 0]
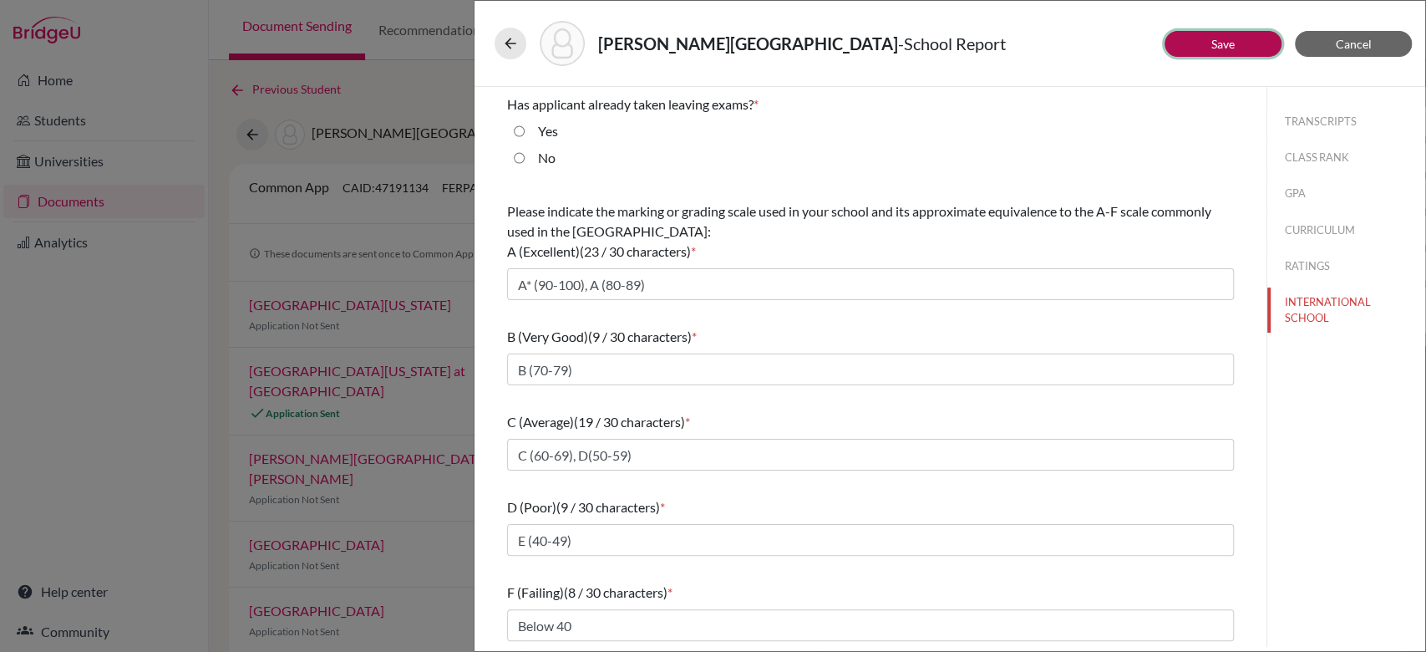
click at [1243, 47] on button "Save" at bounding box center [1223, 44] width 117 height 26
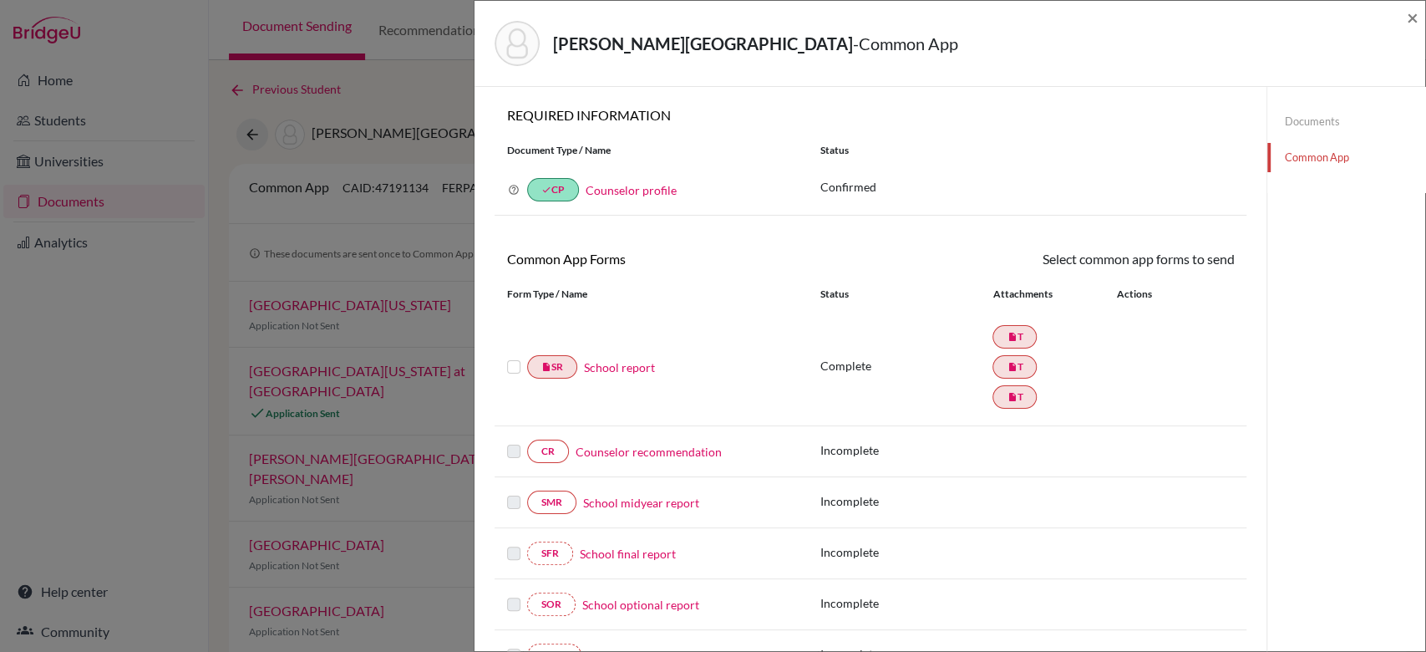
click at [507, 357] on label at bounding box center [513, 357] width 13 height 0
click at [0, 0] on input "checkbox" at bounding box center [0, 0] width 0 height 0
click at [1185, 258] on link "Send" at bounding box center [1199, 262] width 69 height 26
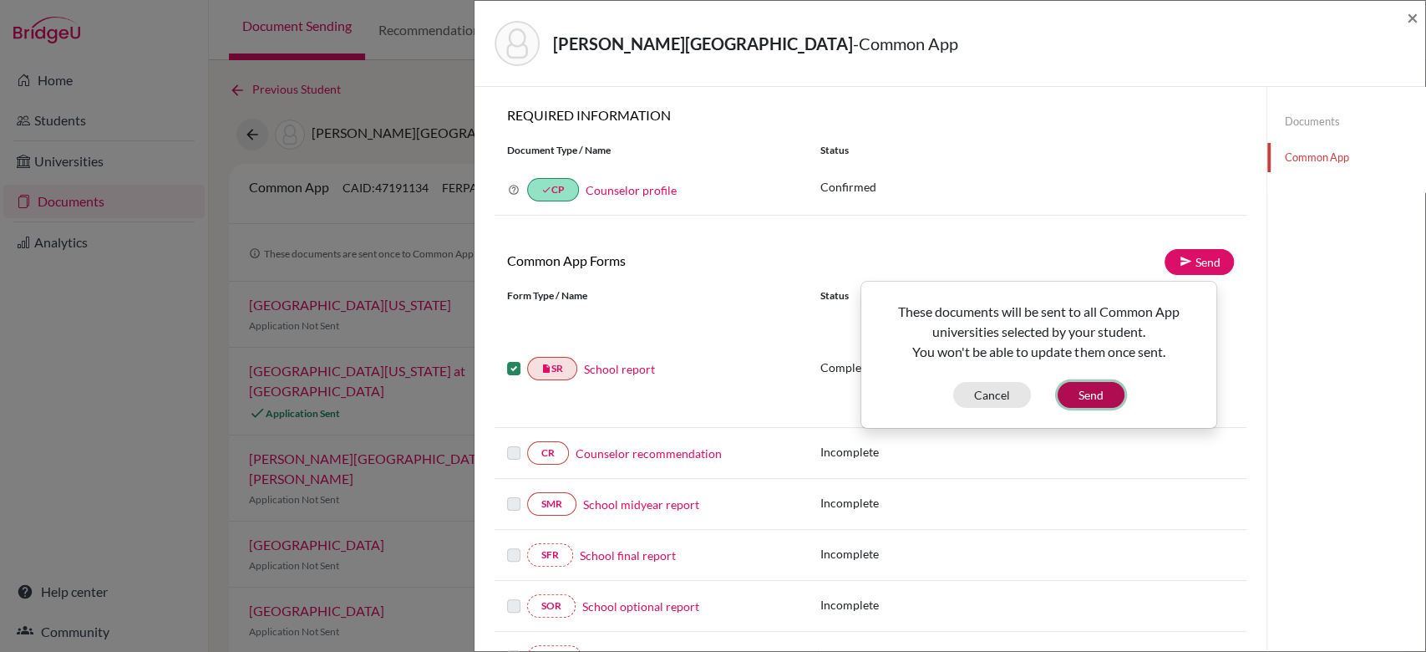
click at [1095, 402] on button "Send" at bounding box center [1091, 395] width 67 height 26
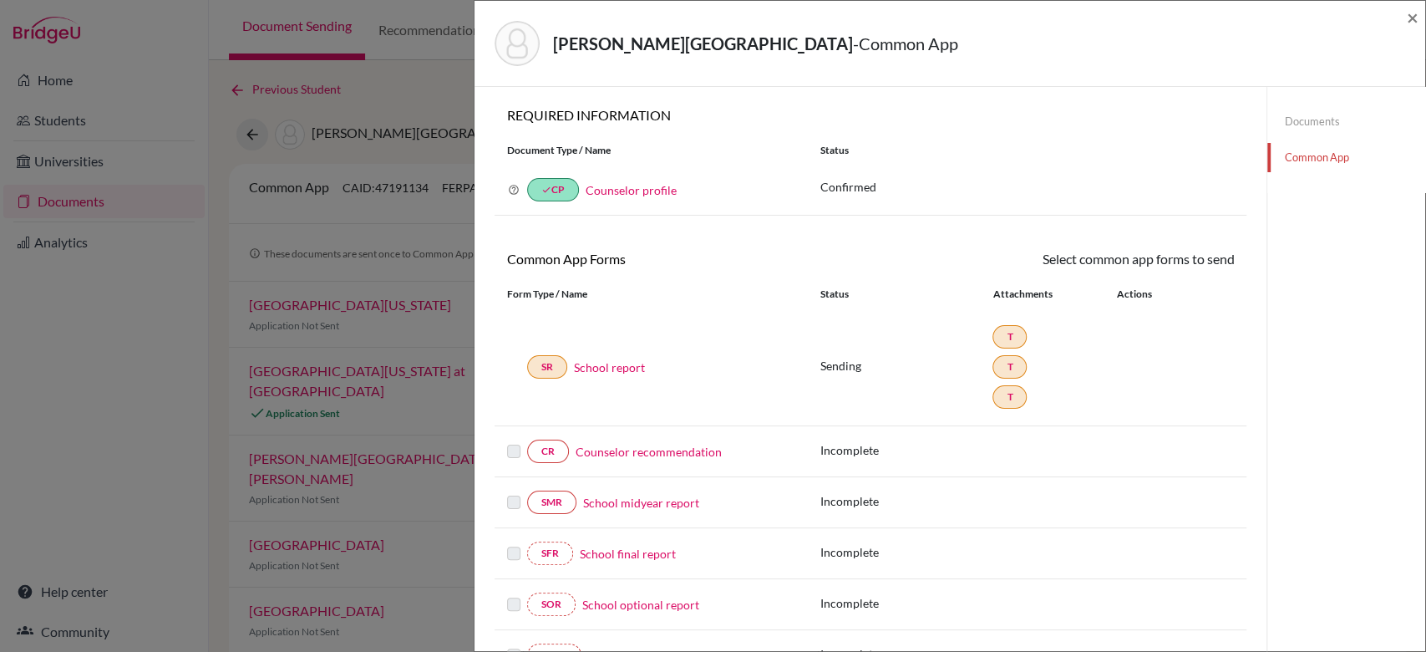
click at [635, 452] on link "Counselor recommendation" at bounding box center [649, 452] width 146 height 18
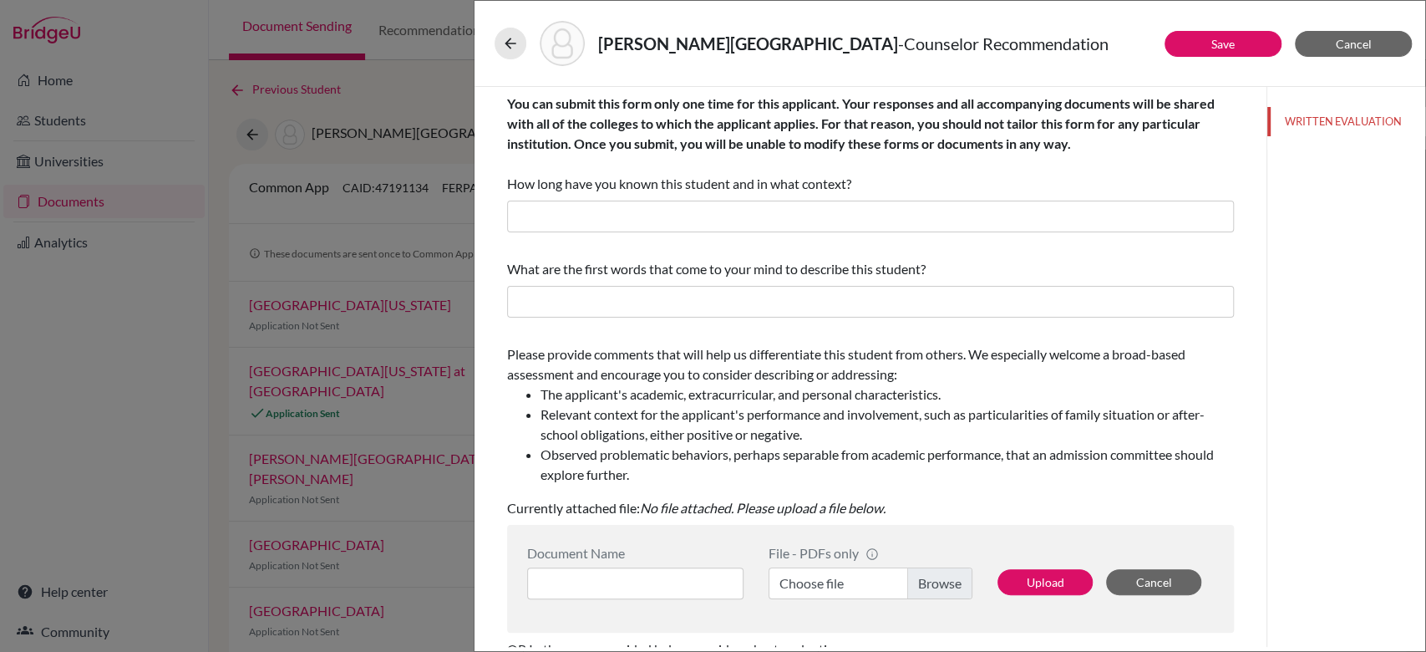
click at [769, 190] on span "You can submit this form only one time for this applicant. Your responses and a…" at bounding box center [861, 143] width 708 height 96
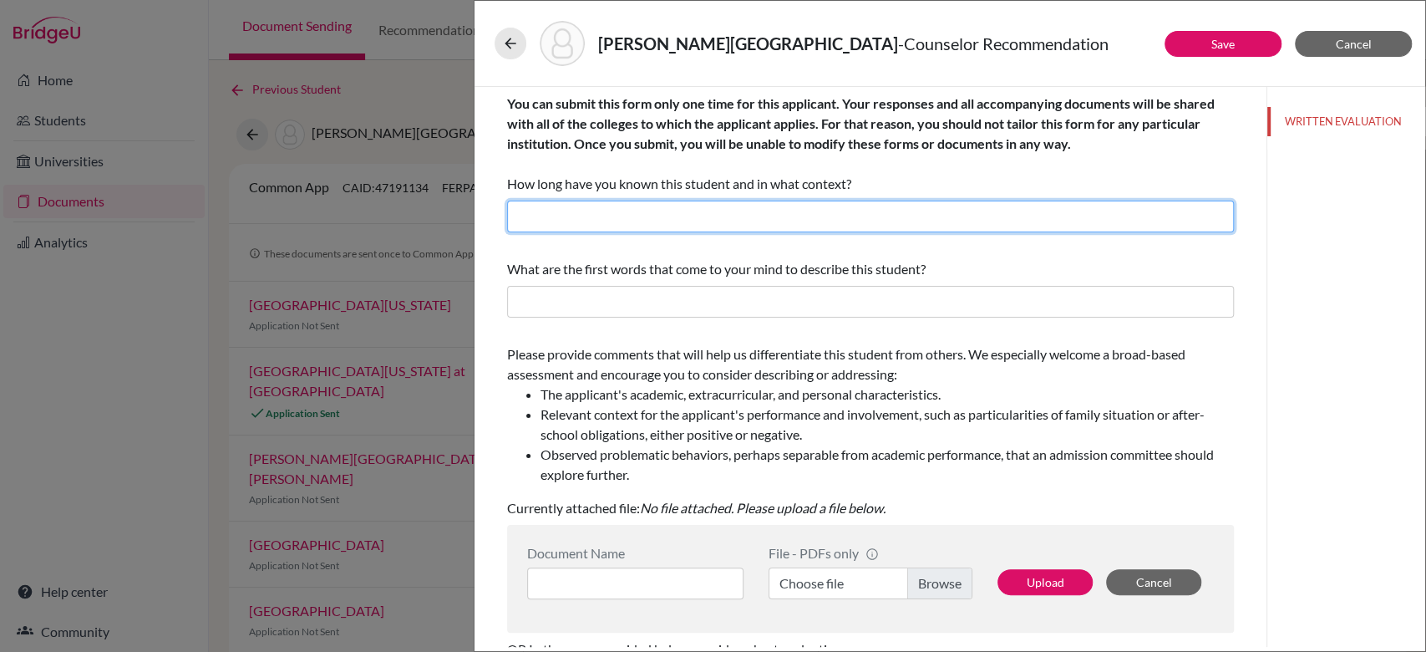
click at [759, 205] on input "text" at bounding box center [870, 217] width 727 height 32
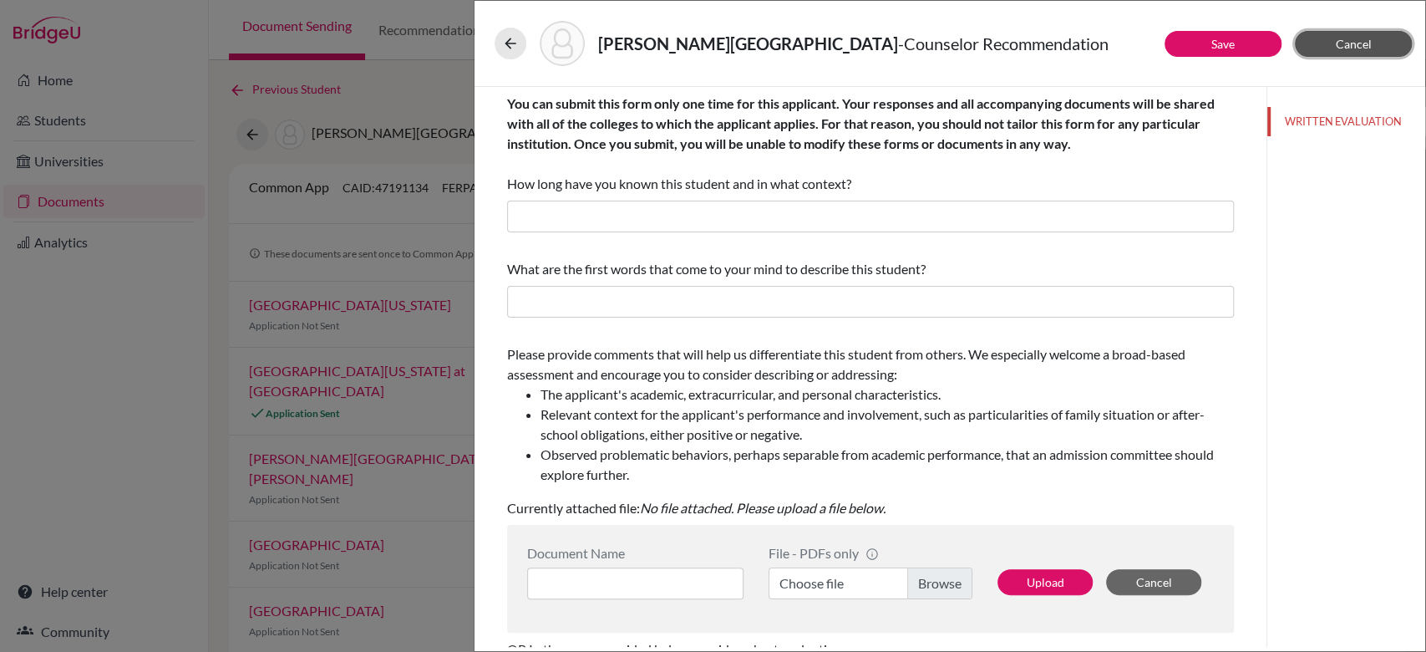
click at [1354, 43] on span "Cancel" at bounding box center [1354, 44] width 36 height 14
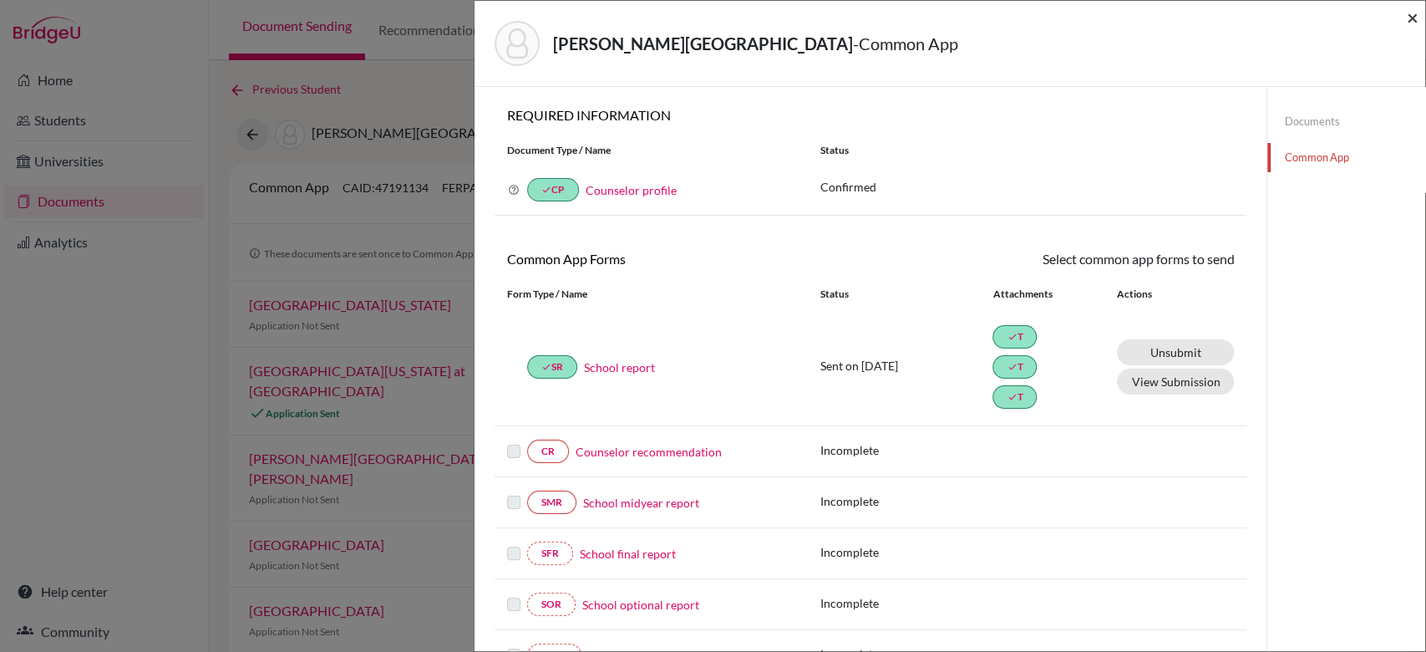
click at [1409, 15] on span "×" at bounding box center [1413, 17] width 12 height 24
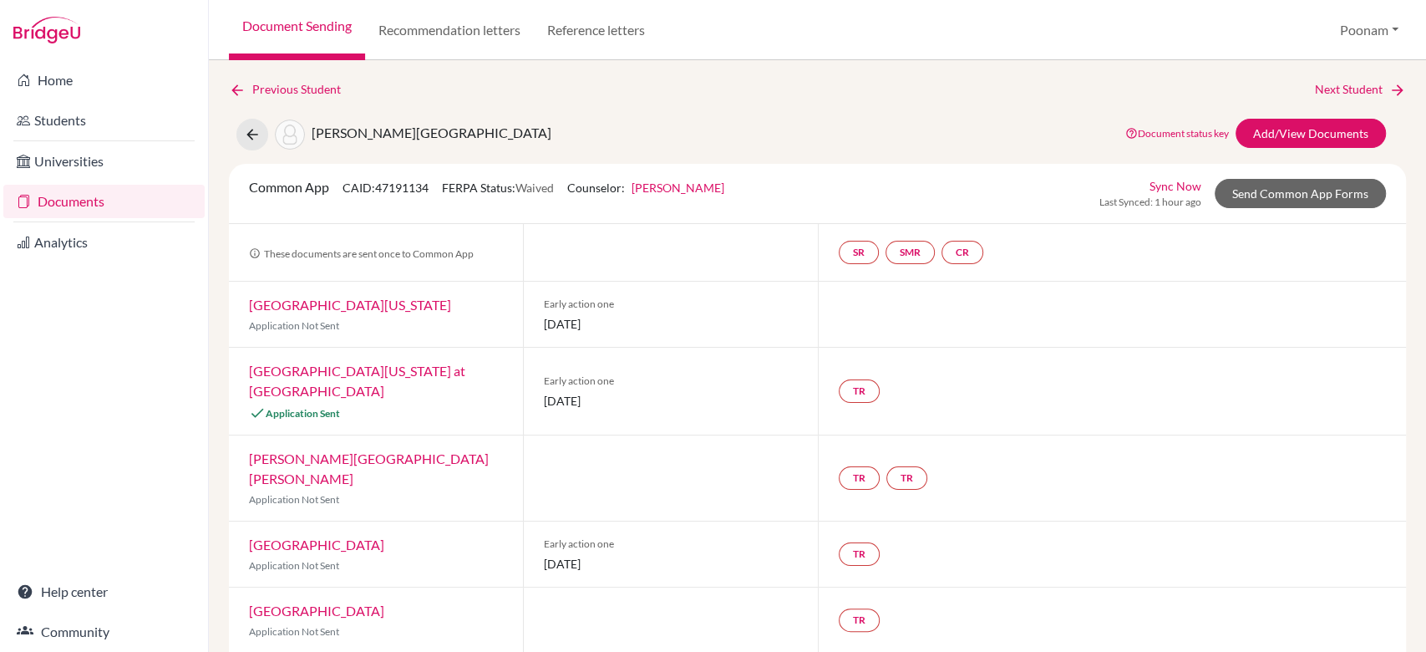
click at [302, 23] on link "Document Sending" at bounding box center [297, 30] width 136 height 60
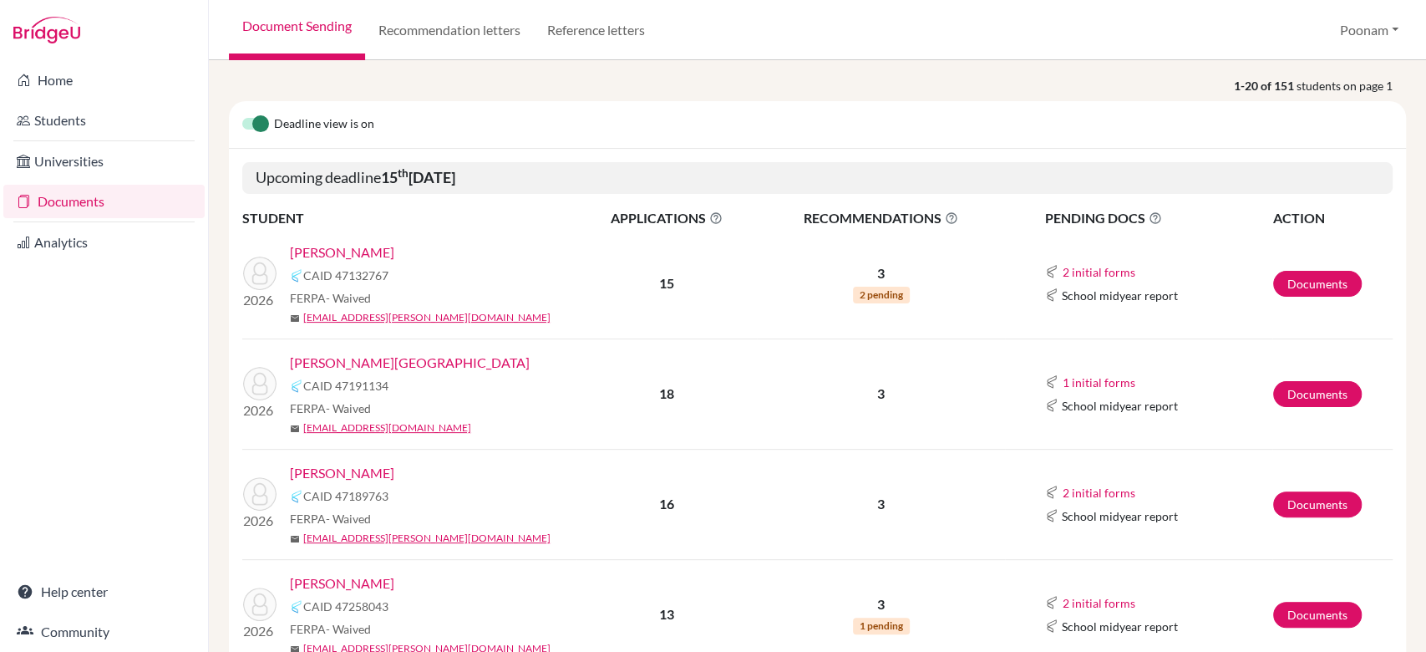
scroll to position [194, 0]
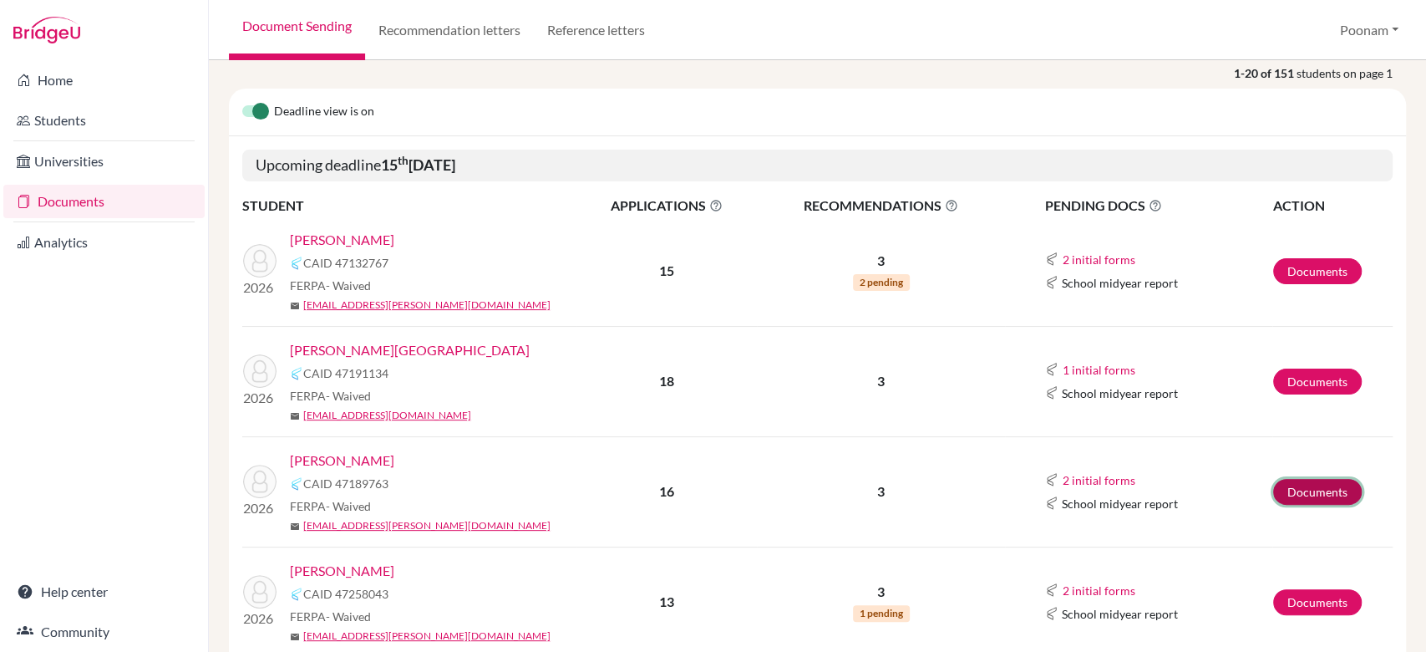
click at [1313, 480] on link "Documents" at bounding box center [1317, 492] width 89 height 26
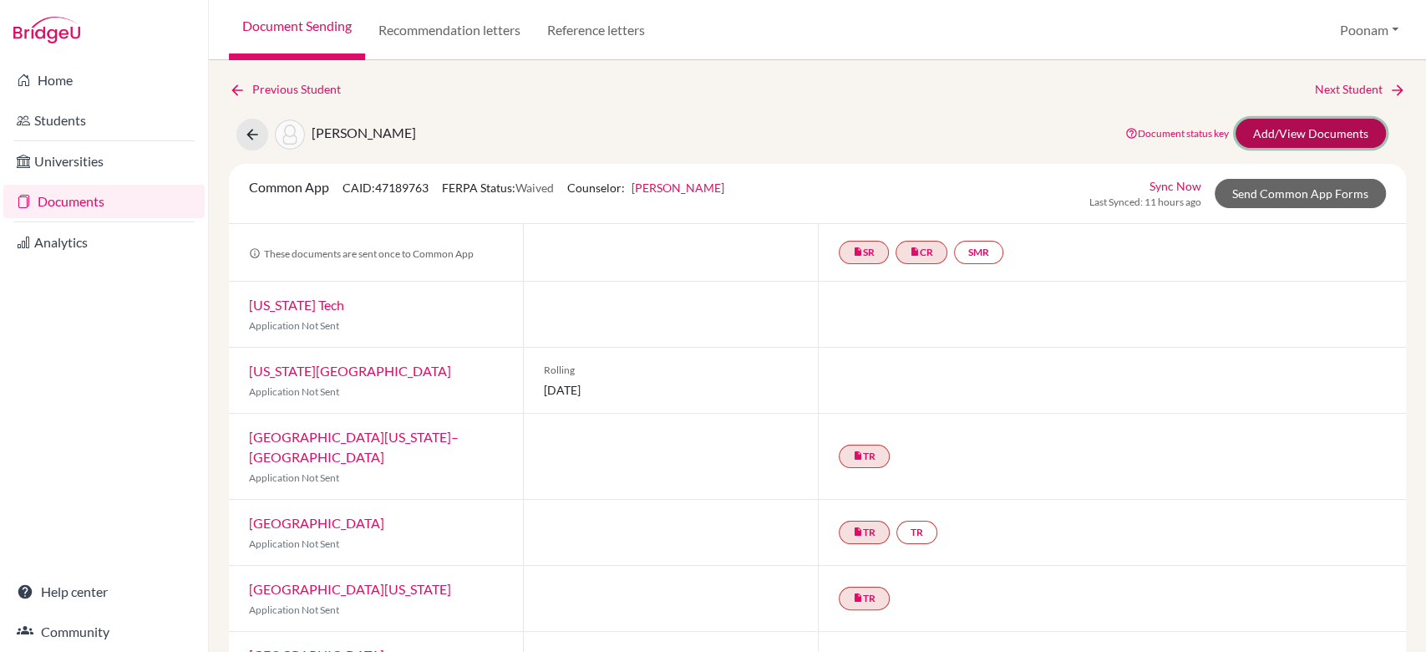
click at [1301, 130] on link "Add/View Documents" at bounding box center [1311, 133] width 150 height 29
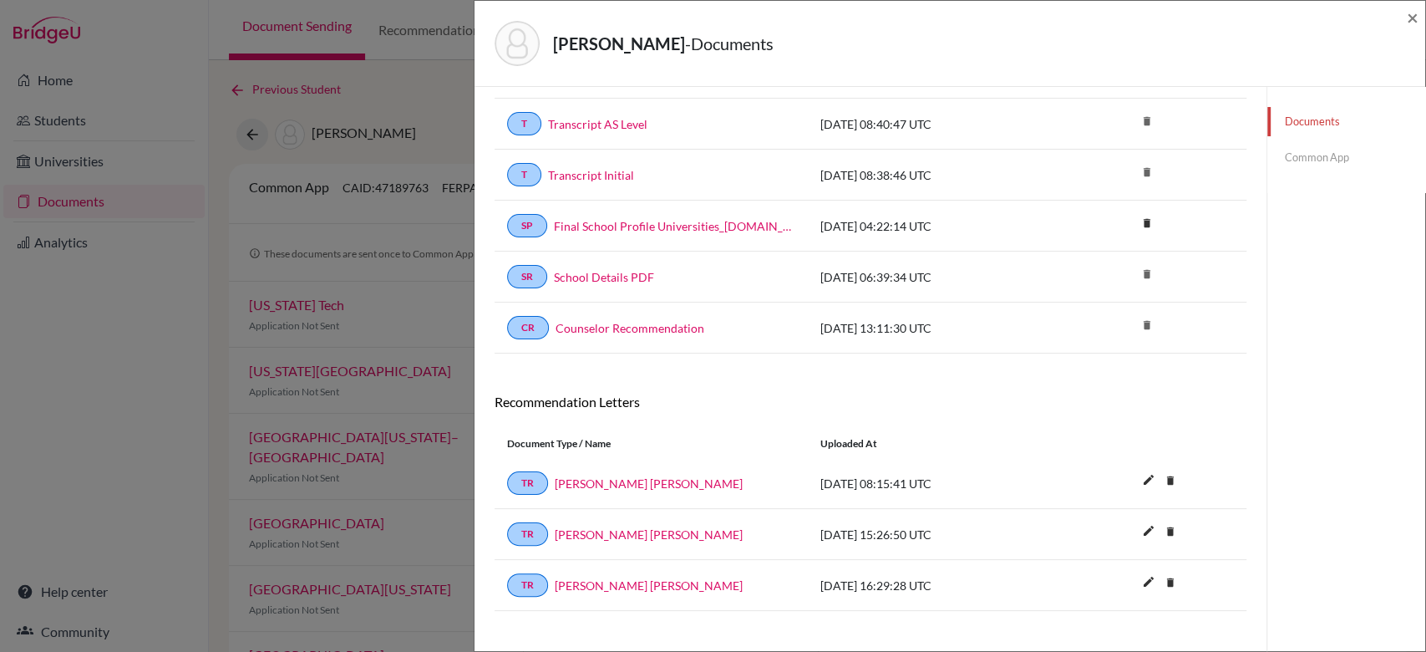
scroll to position [138, 0]
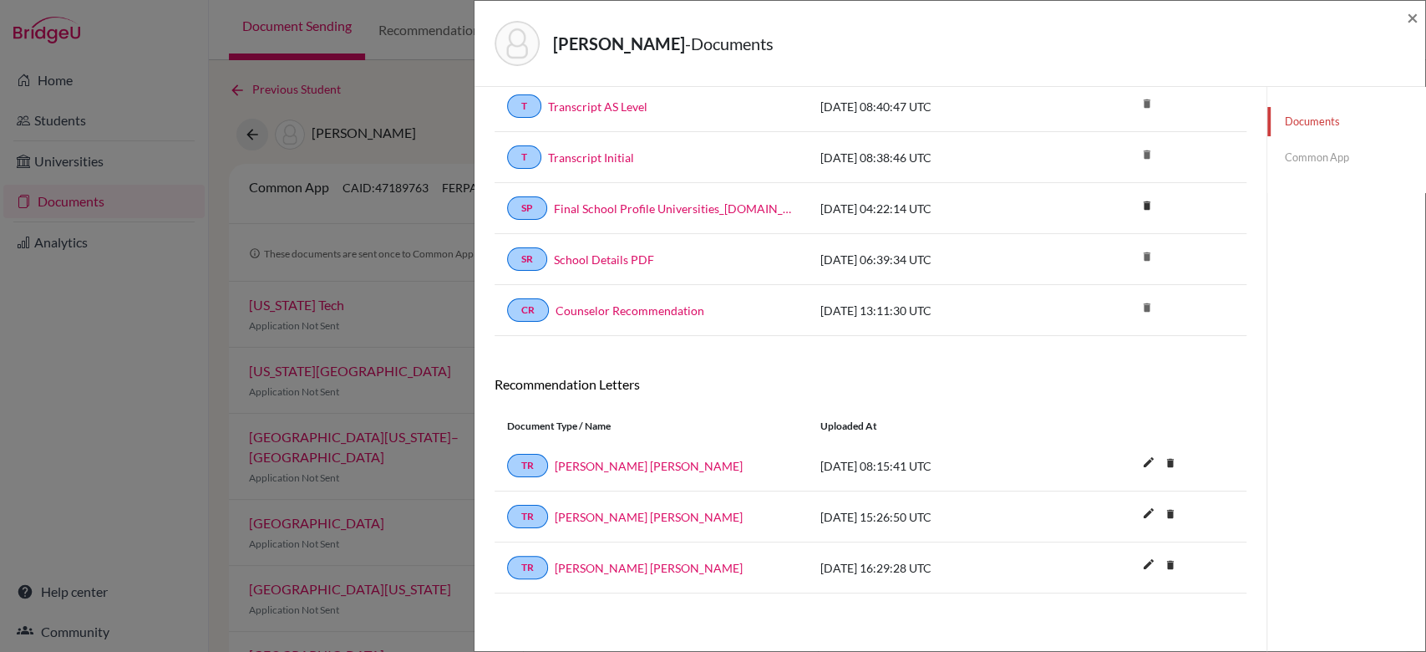
click at [1328, 169] on link "Common App" at bounding box center [1346, 157] width 158 height 29
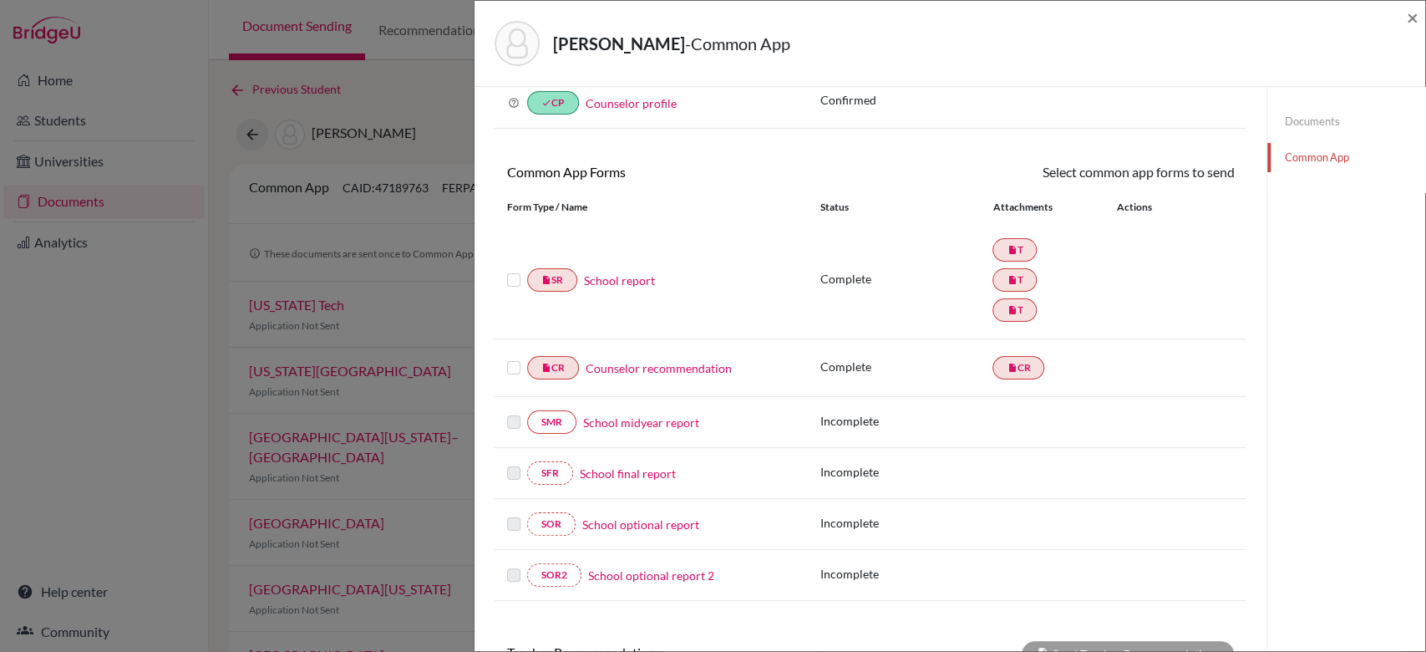
scroll to position [138, 0]
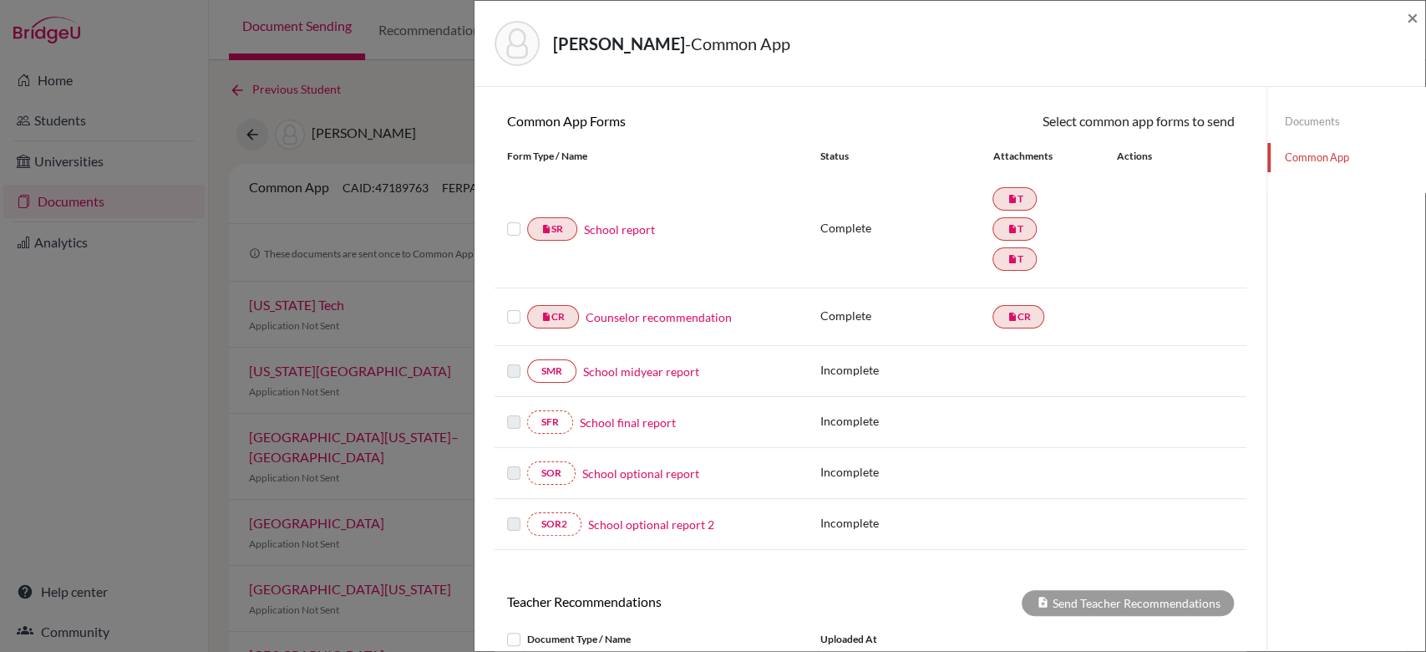
click at [643, 316] on link "Counselor recommendation" at bounding box center [659, 317] width 146 height 18
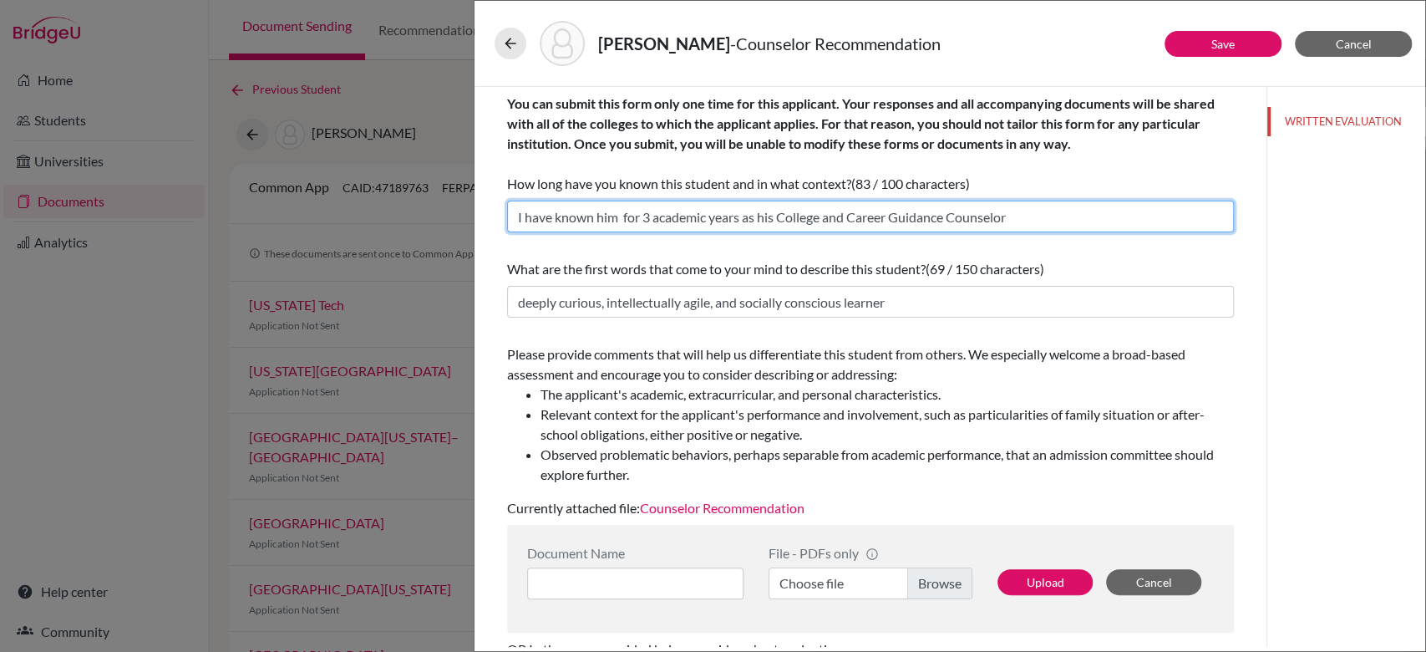
click at [747, 228] on input "I have known him for 3 academic years as his College and Career Guidance Counse…" at bounding box center [870, 217] width 727 height 32
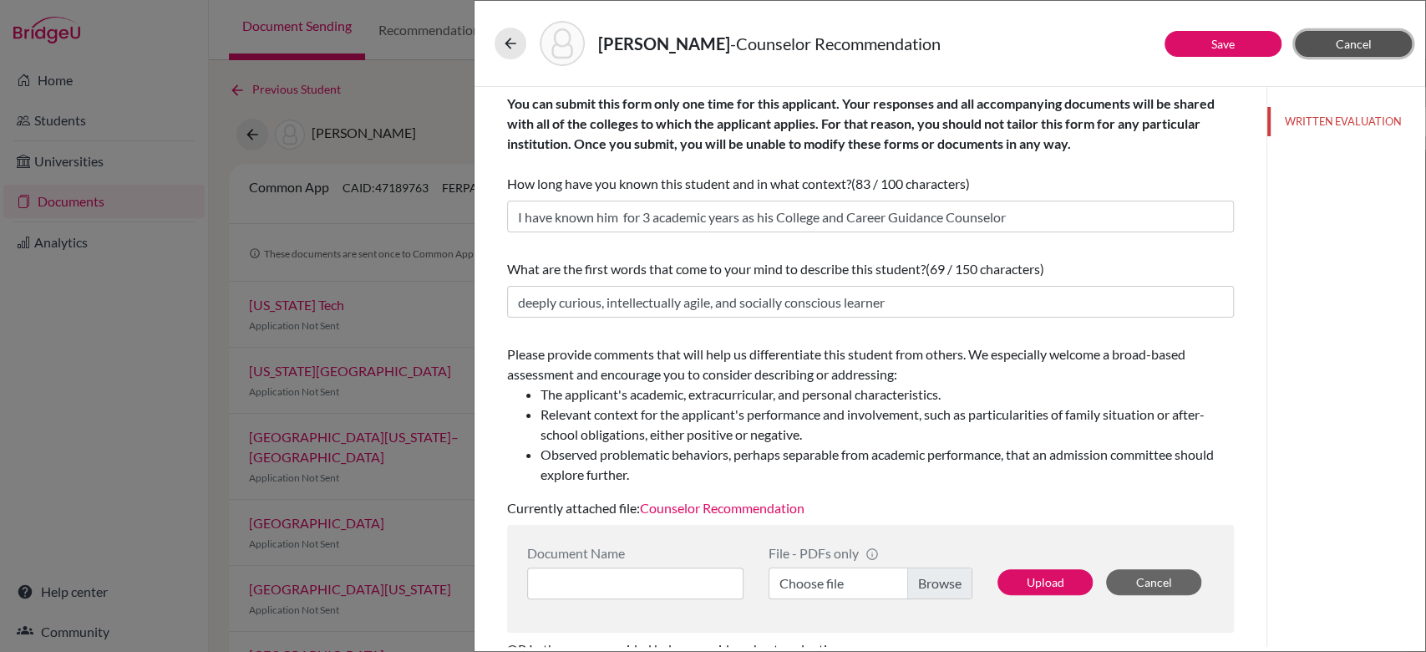
click at [1349, 43] on span "Cancel" at bounding box center [1354, 44] width 36 height 14
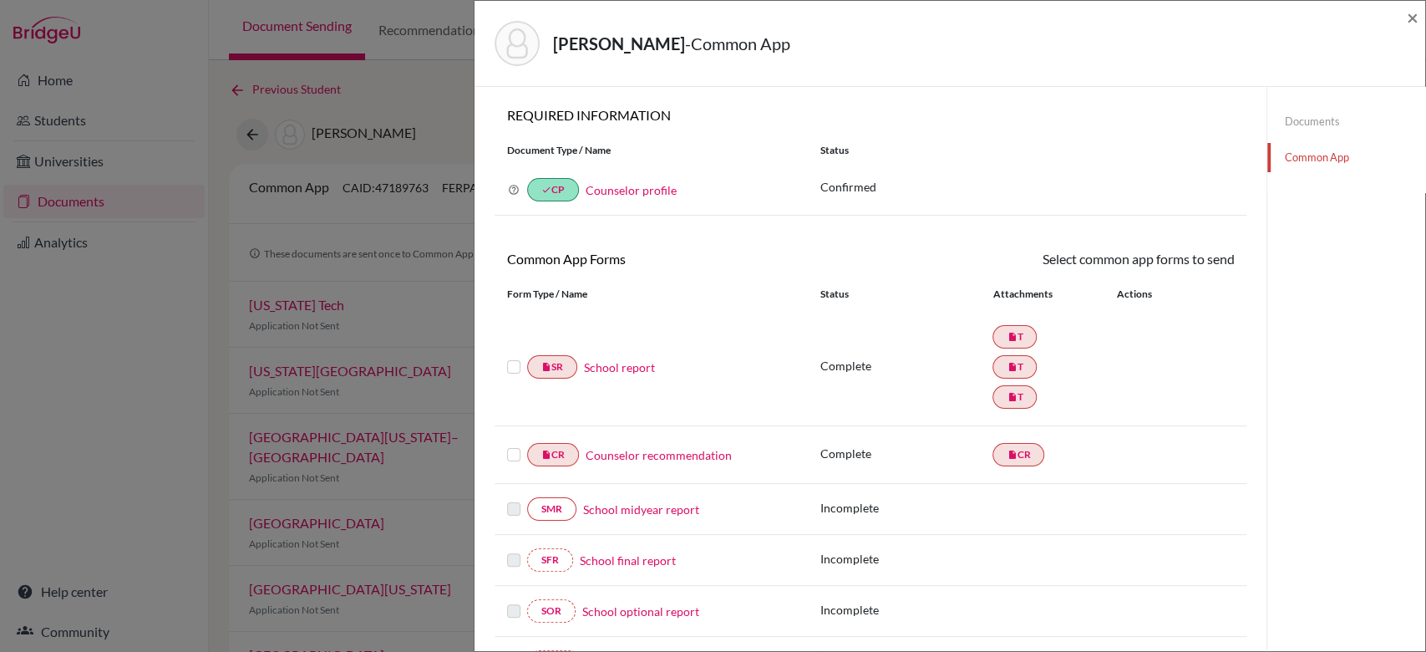
click at [1421, 17] on div "Mehndiratta, Ojus - Common App ×" at bounding box center [950, 44] width 951 height 86
click at [1412, 17] on span "×" at bounding box center [1413, 17] width 12 height 24
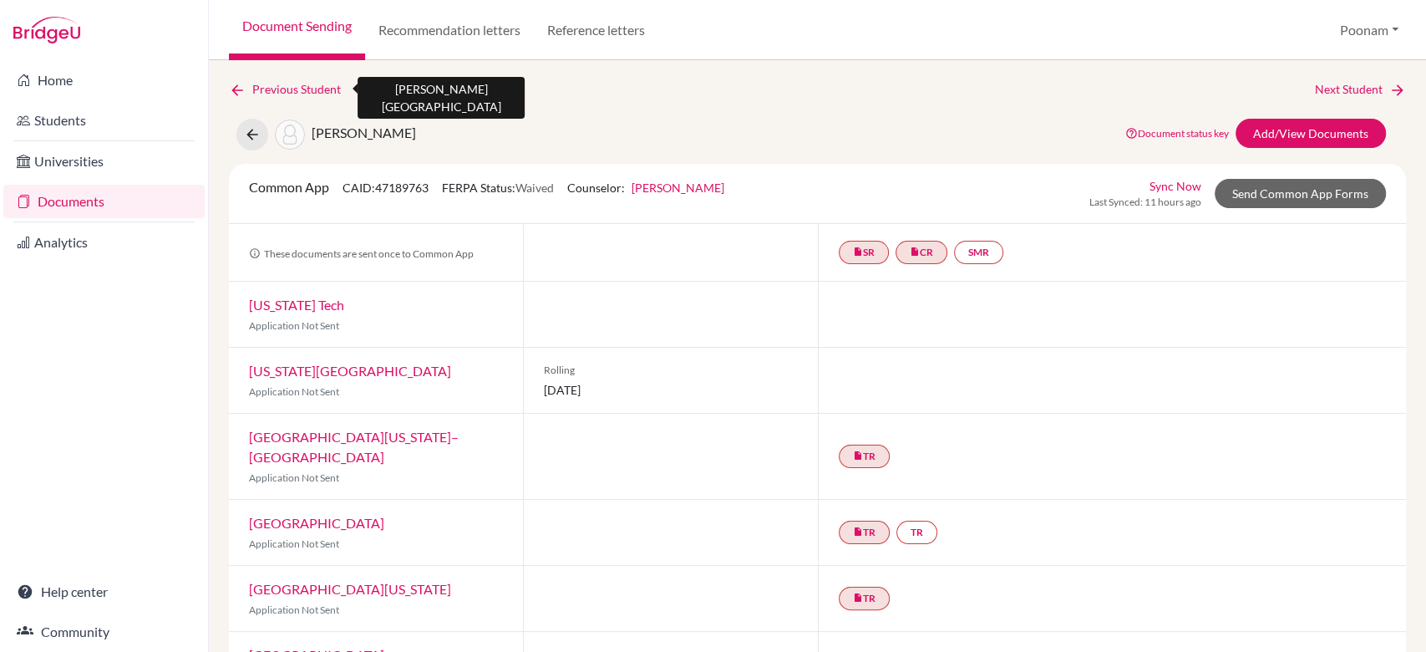
click at [299, 86] on link "Previous Student" at bounding box center [291, 89] width 125 height 18
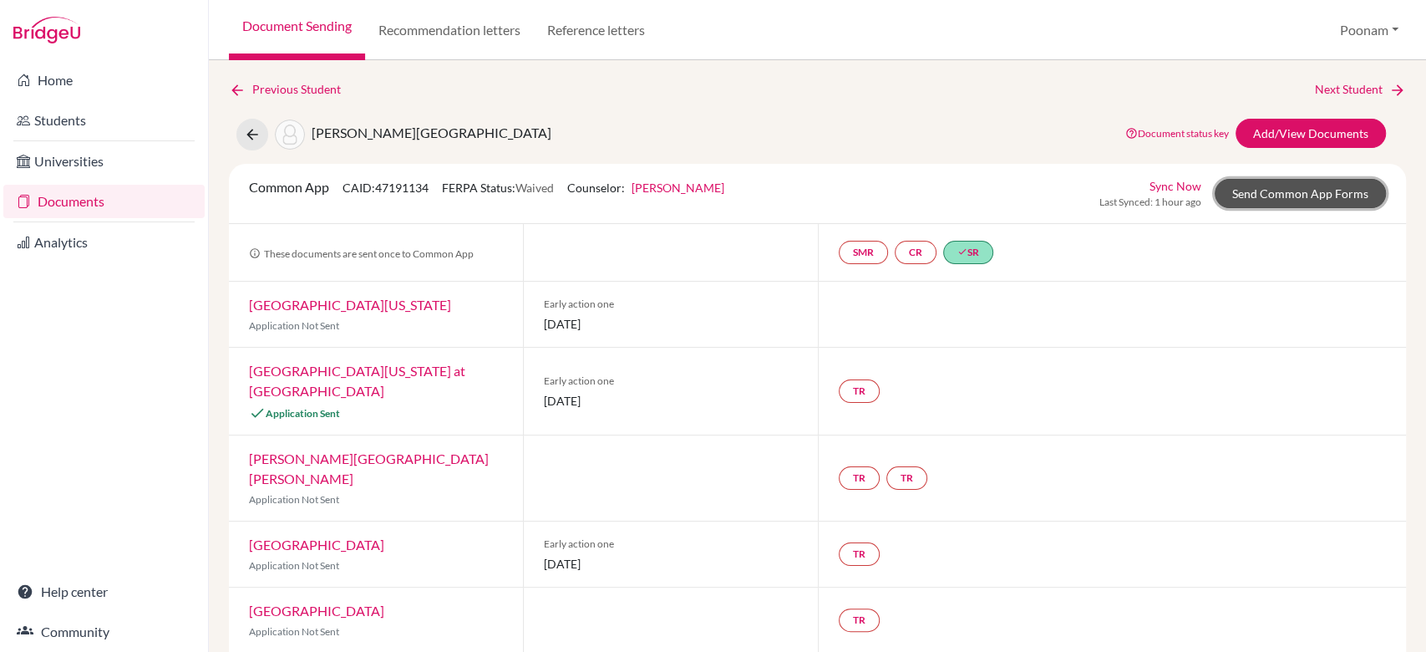
click at [1282, 185] on link "Send Common App Forms" at bounding box center [1300, 193] width 171 height 29
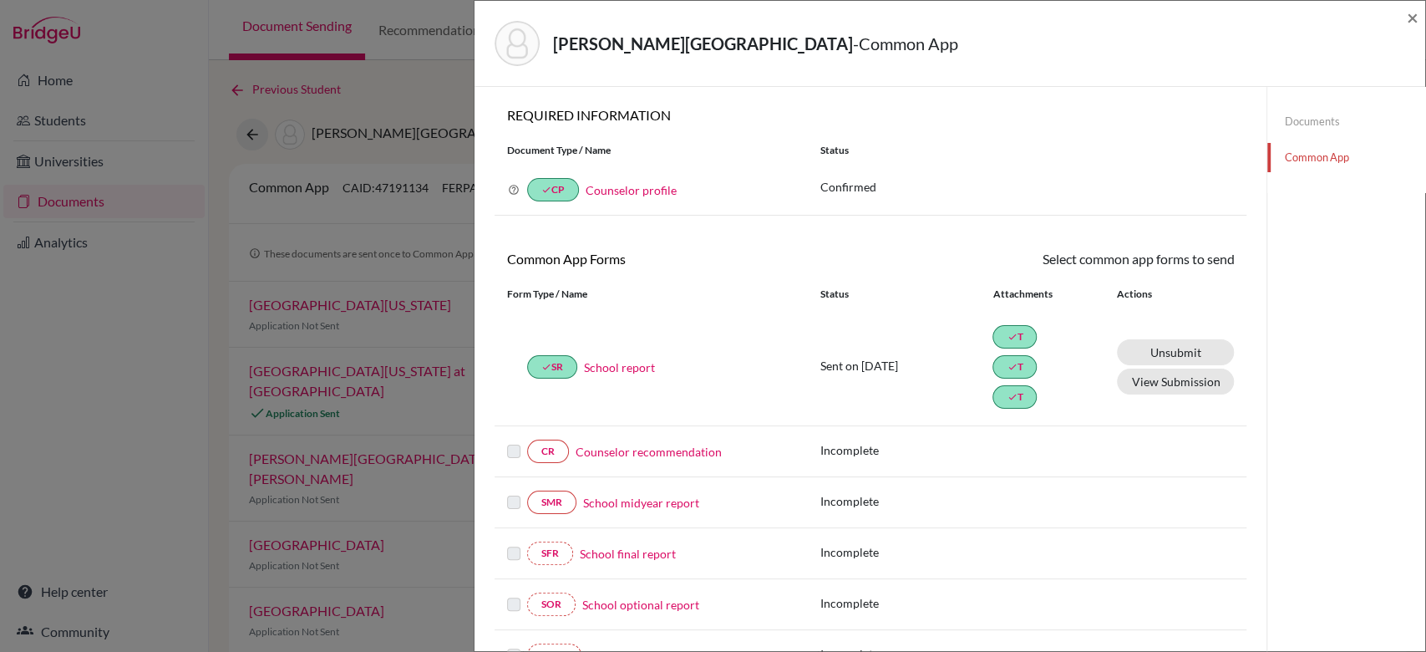
click at [688, 446] on link "Counselor recommendation" at bounding box center [649, 452] width 146 height 18
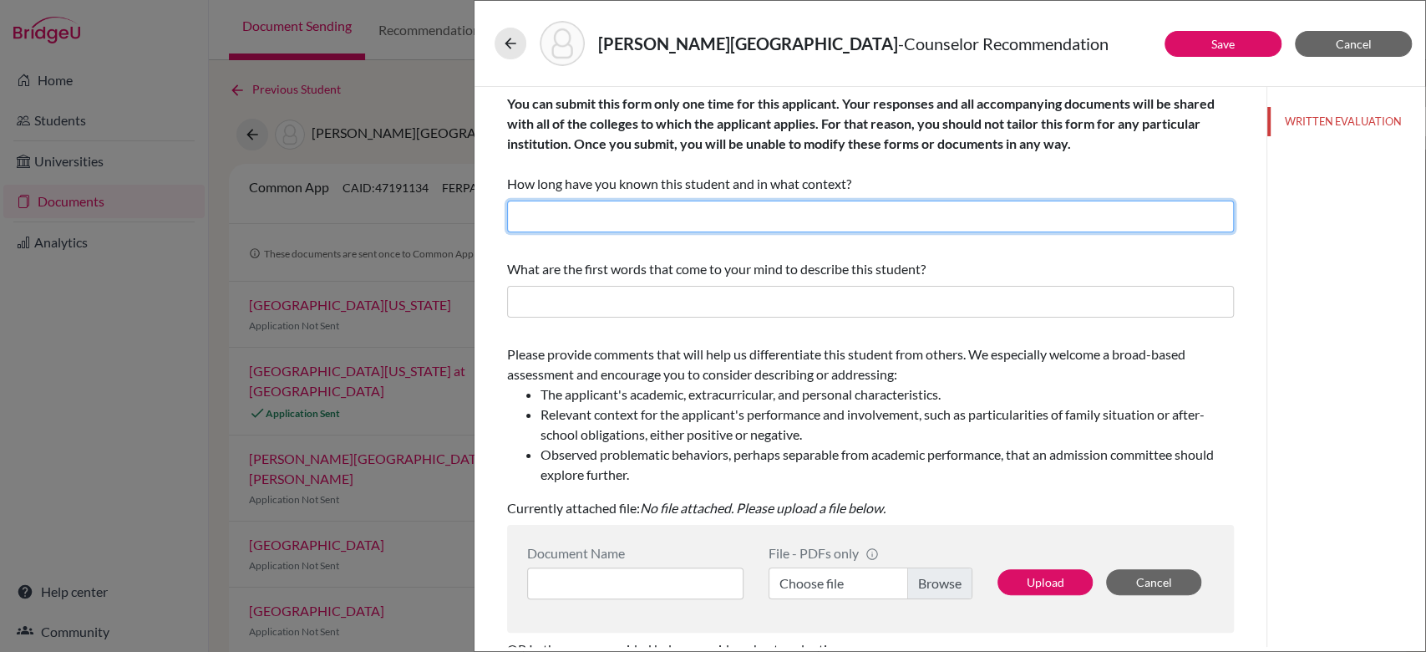
click at [759, 224] on input "text" at bounding box center [870, 217] width 727 height 32
paste input "I have known him for 3 academic years as his College and Career Guidance Counse…"
click at [607, 217] on input "I have known him for 3 academic years as his College and Career Guidance Counse…" at bounding box center [870, 217] width 727 height 32
type input "I have known her for 3 academic years as his College and Career Guidance Counse…"
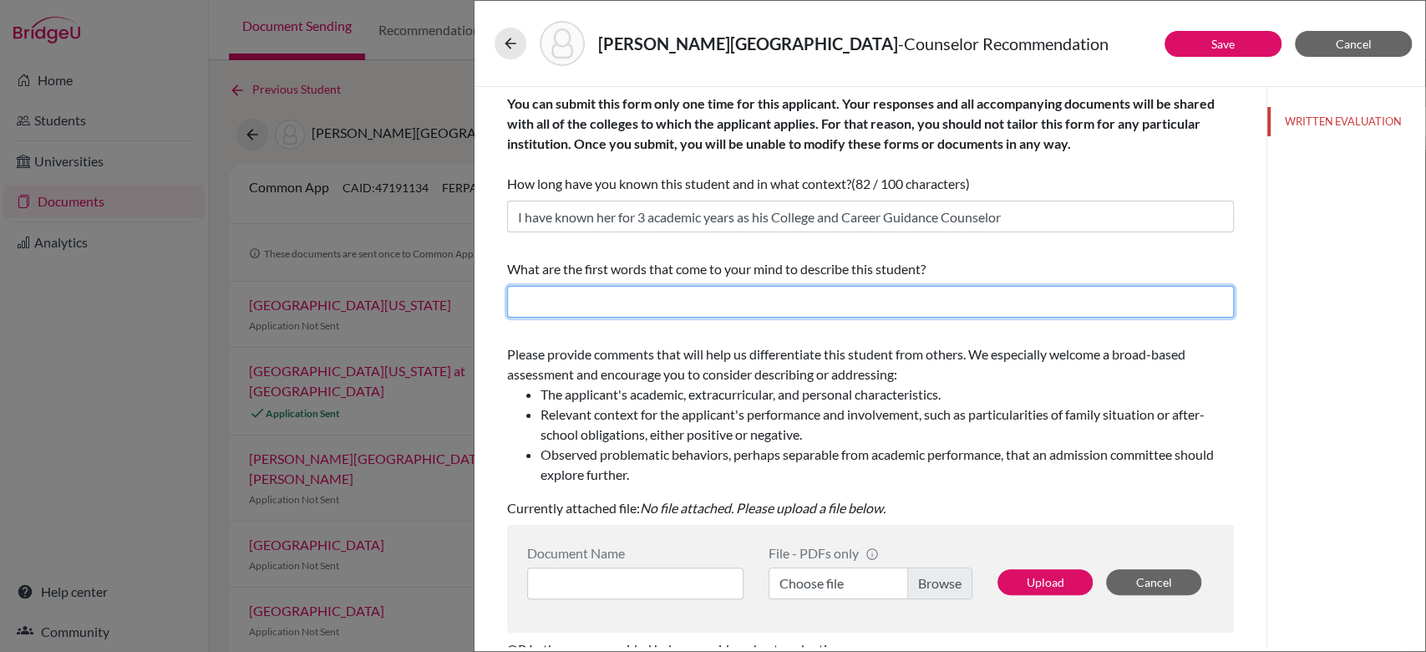
click at [732, 297] on input "text" at bounding box center [870, 302] width 727 height 32
click at [583, 300] on input "intelligent , ambitious student , focused and goal-oriented." at bounding box center [870, 302] width 727 height 32
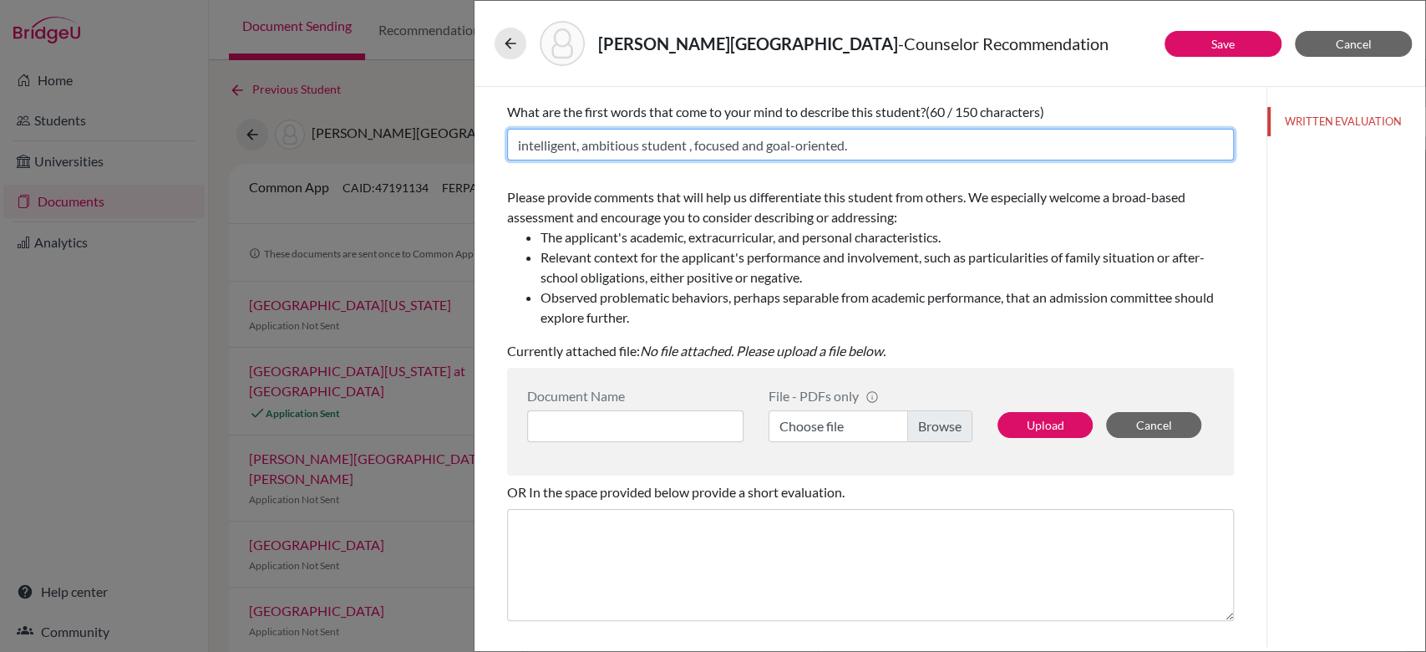
scroll to position [161, 0]
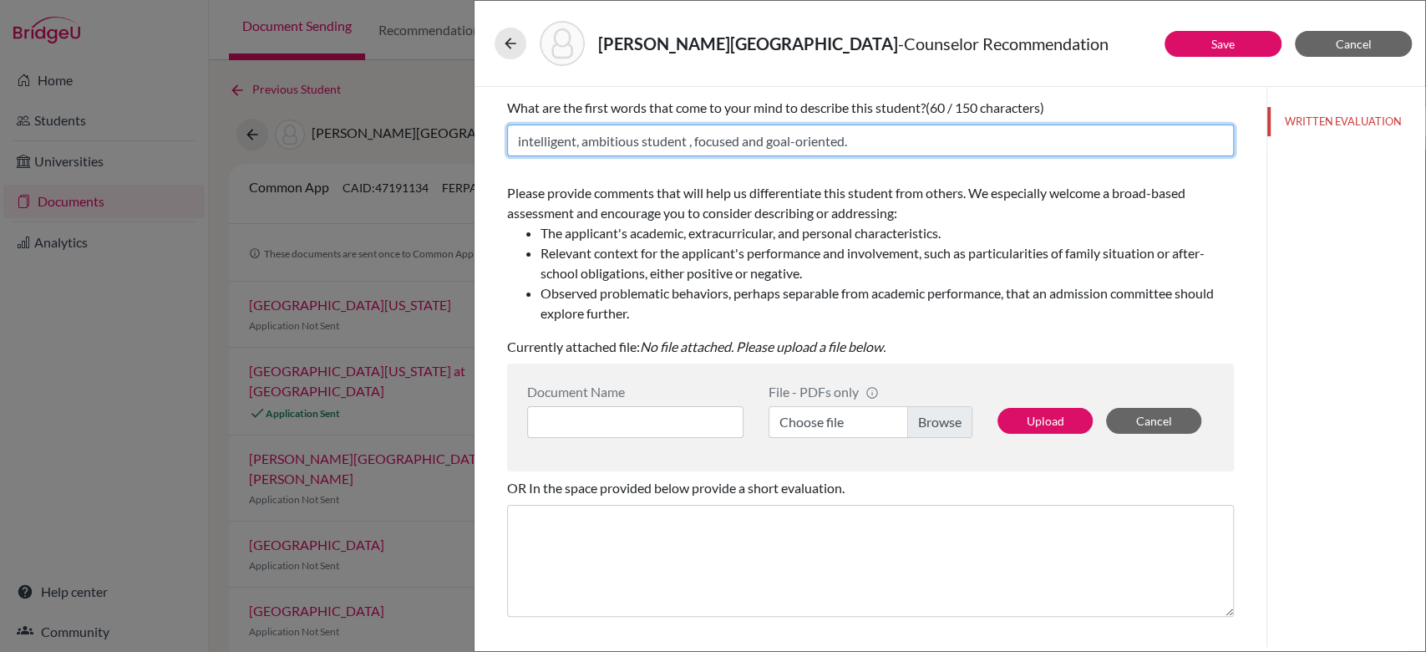
type input "intelligent, ambitious student , focused and goal-oriented."
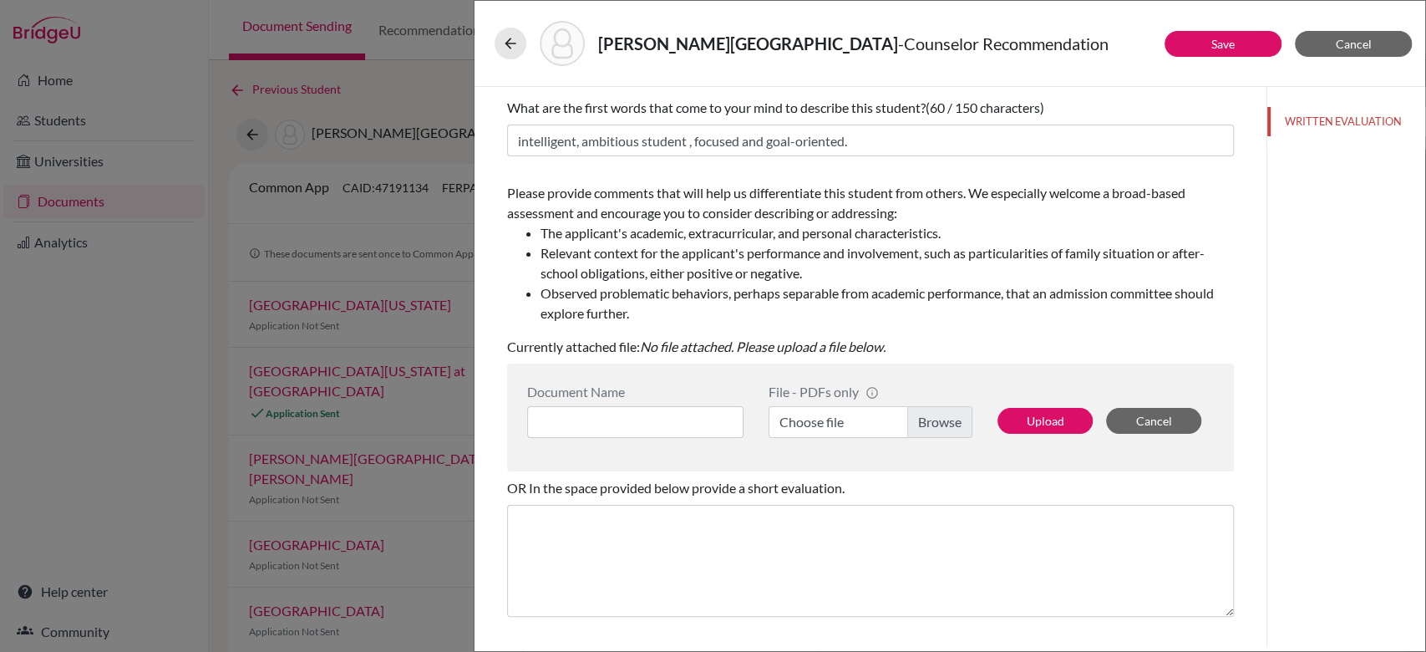
click at [857, 332] on div "Please provide comments that will help us differentiate this student from other…" at bounding box center [870, 269] width 727 height 187
click at [1237, 36] on button "Save" at bounding box center [1223, 44] width 117 height 26
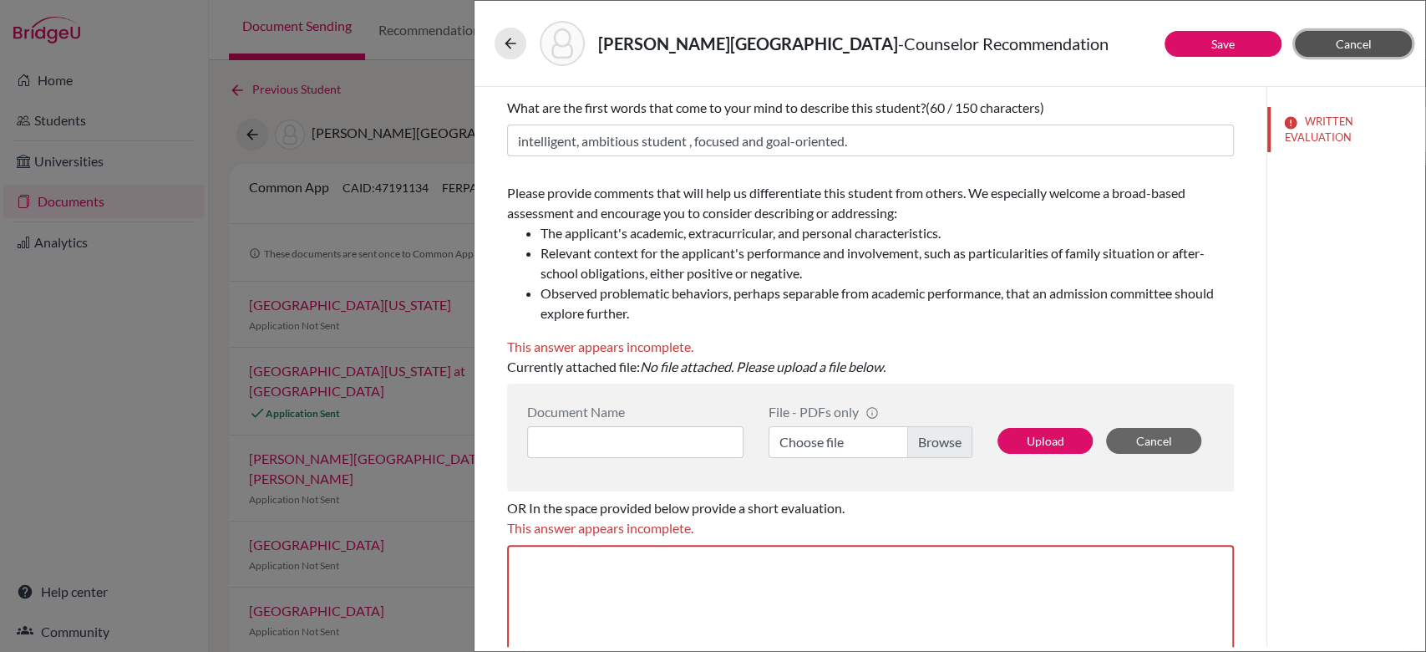
click at [1373, 48] on button "Cancel" at bounding box center [1353, 44] width 117 height 26
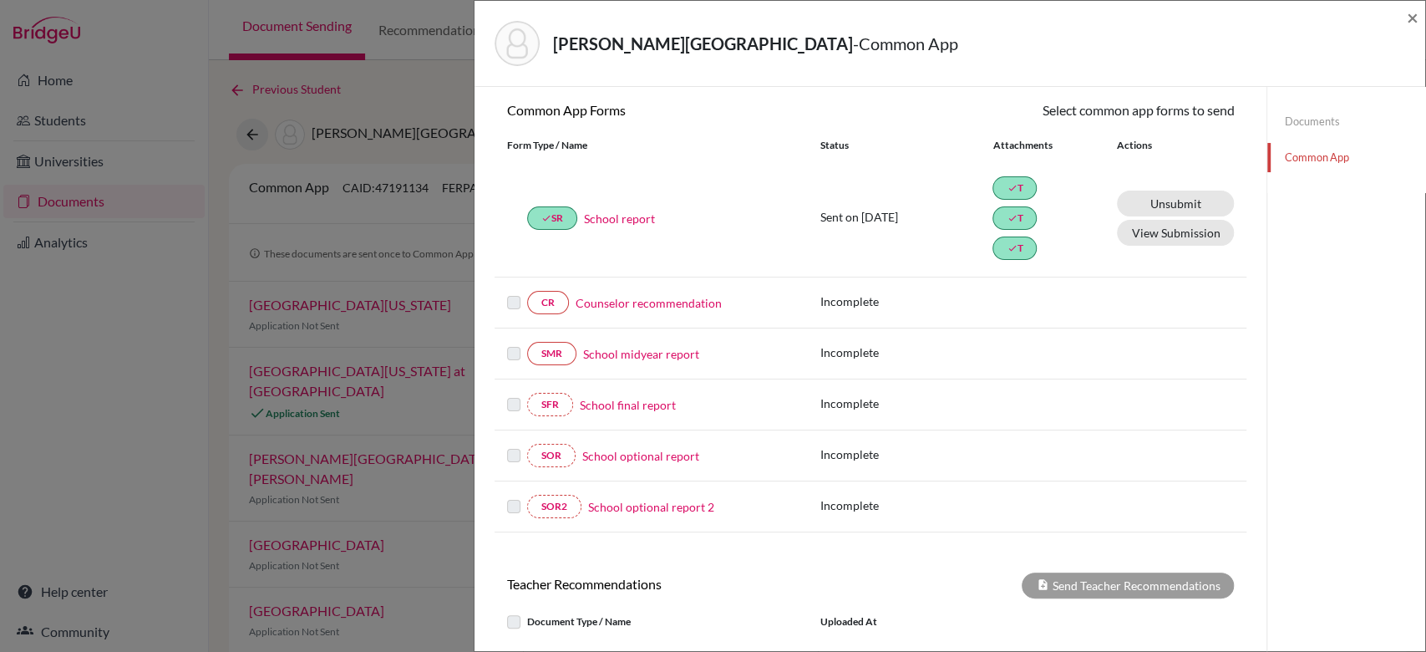
scroll to position [151, 0]
click at [1417, 14] on span "×" at bounding box center [1413, 17] width 12 height 24
